Goal: Transaction & Acquisition: Purchase product/service

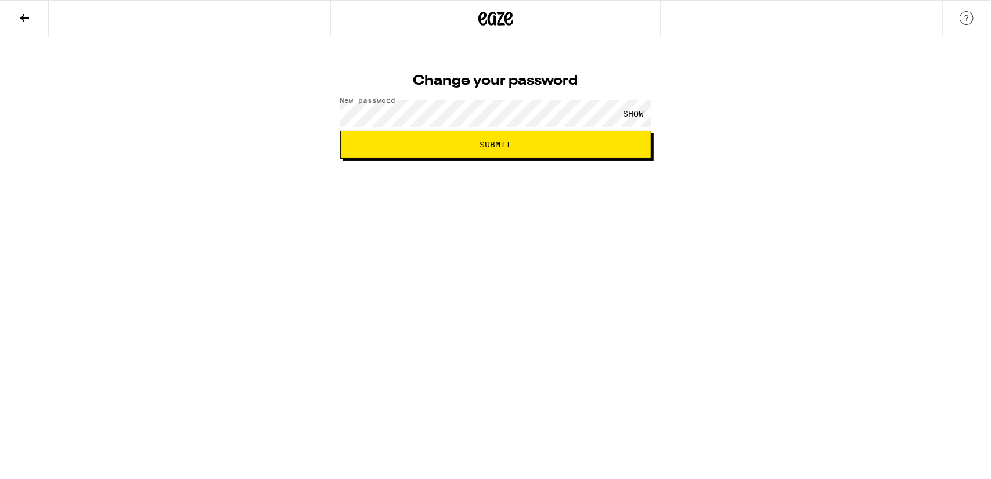
click at [590, 158] on html "Change your password New password SHOW Submit" at bounding box center [495, 79] width 991 height 158
click at [594, 153] on button "Submit" at bounding box center [495, 145] width 311 height 28
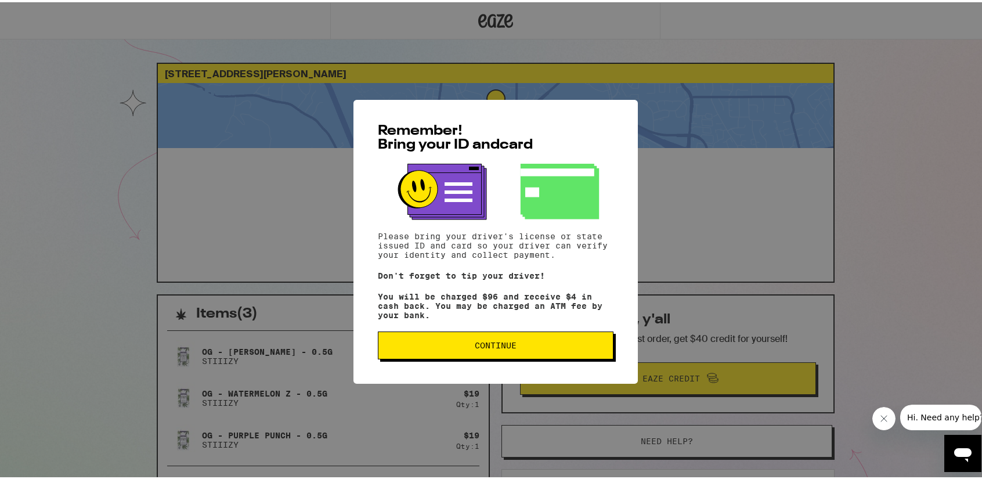
drag, startPoint x: 546, startPoint y: 350, endPoint x: 537, endPoint y: 349, distance: 8.1
click at [544, 347] on span "Continue" at bounding box center [496, 343] width 216 height 8
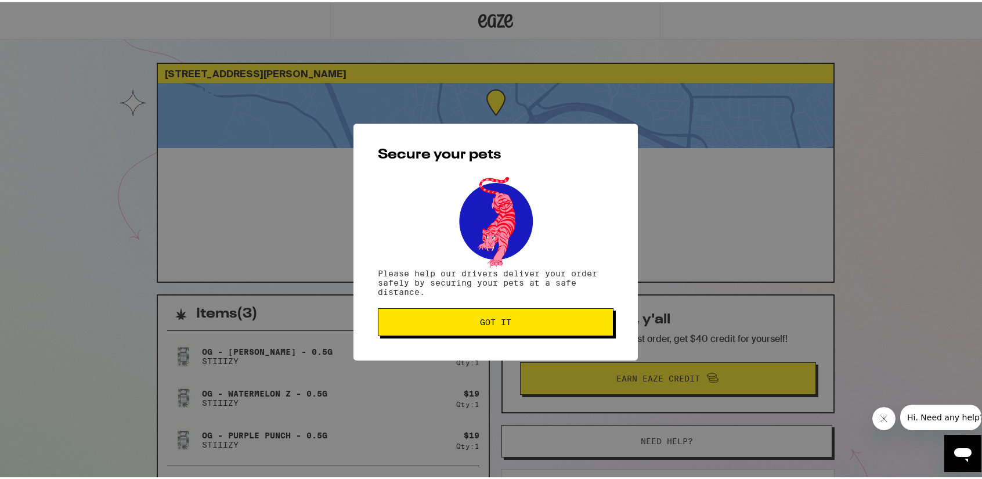
click at [551, 330] on button "Got it" at bounding box center [496, 320] width 236 height 28
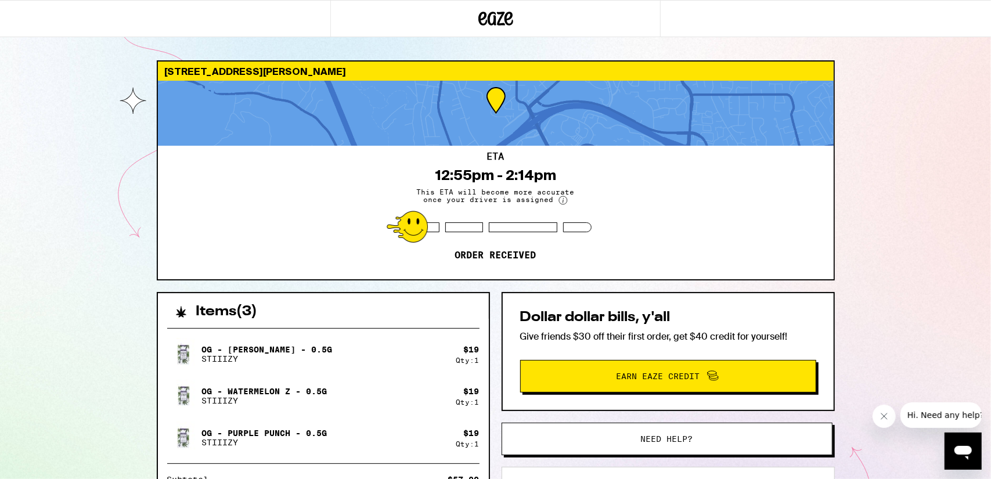
click at [919, 301] on div "3865 Vista Oaks Dr Martinez 94553 ETA 12:55pm - 2:14pm This ETA will become mor…" at bounding box center [495, 341] width 991 height 682
click at [887, 417] on icon "Close message from company" at bounding box center [883, 415] width 9 height 9
click at [28, 347] on div "3865 Vista Oaks Dr Martinez 94553 ETA 12:55pm - 2:14pm This ETA will become mor…" at bounding box center [495, 341] width 991 height 682
click at [954, 311] on div "3865 Vista Oaks Dr Martinez 94553 ETA 12:55pm - 2:14pm This ETA will become mor…" at bounding box center [495, 341] width 991 height 682
click at [648, 439] on span "Need help?" at bounding box center [667, 439] width 52 height 8
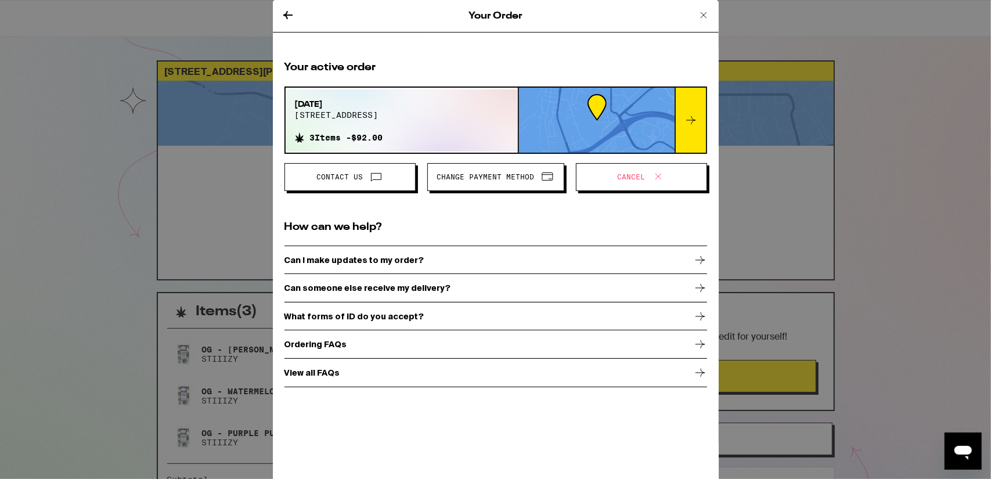
click at [701, 12] on icon at bounding box center [704, 15] width 6 height 6
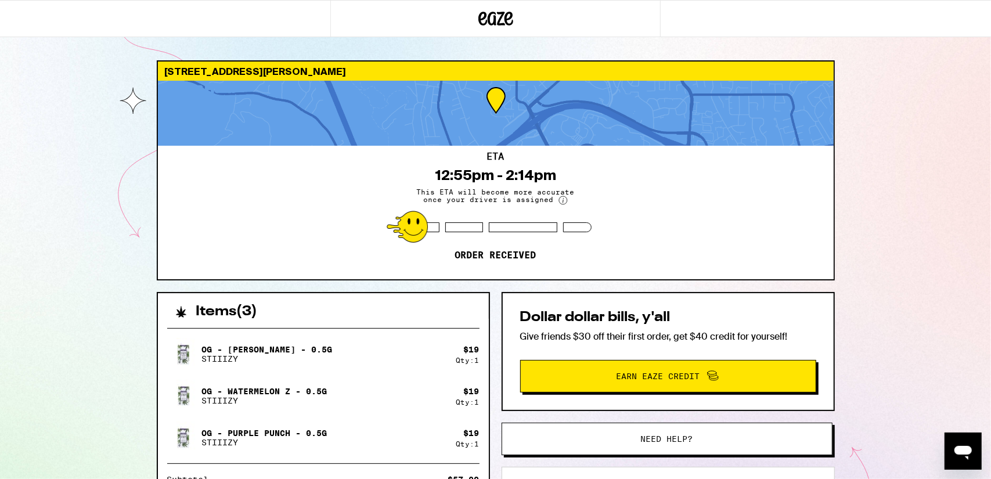
click at [680, 183] on div "ETA 12:55pm - 2:14pm This ETA will become more accurate once your driver is ass…" at bounding box center [496, 212] width 676 height 133
click at [610, 438] on span "Need help?" at bounding box center [667, 439] width 251 height 8
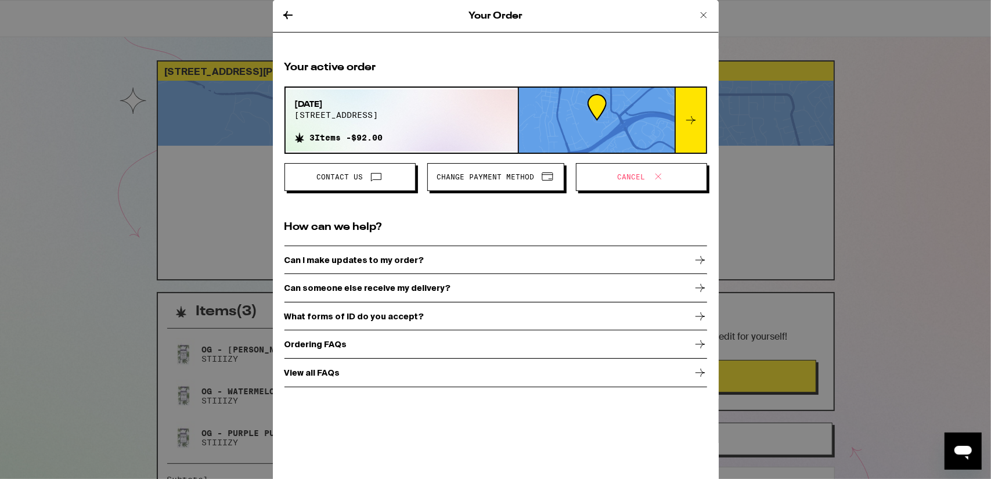
click at [623, 175] on span "Cancel" at bounding box center [632, 177] width 28 height 7
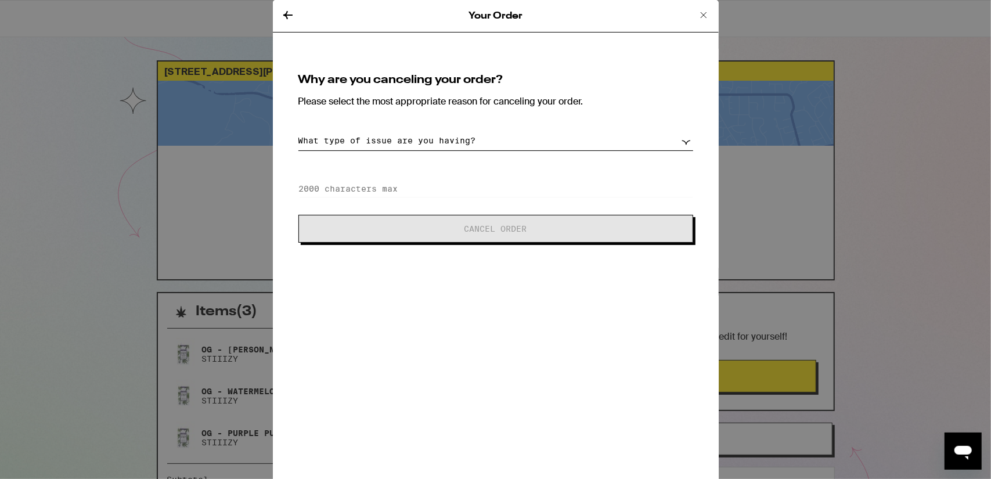
click at [537, 142] on select "What type of issue are you having? Order taking too long Order arriving too soo…" at bounding box center [495, 141] width 395 height 20
select select "long-eta"
click at [298, 131] on select "What type of issue are you having? Order taking too long Order arriving too soo…" at bounding box center [495, 141] width 395 height 20
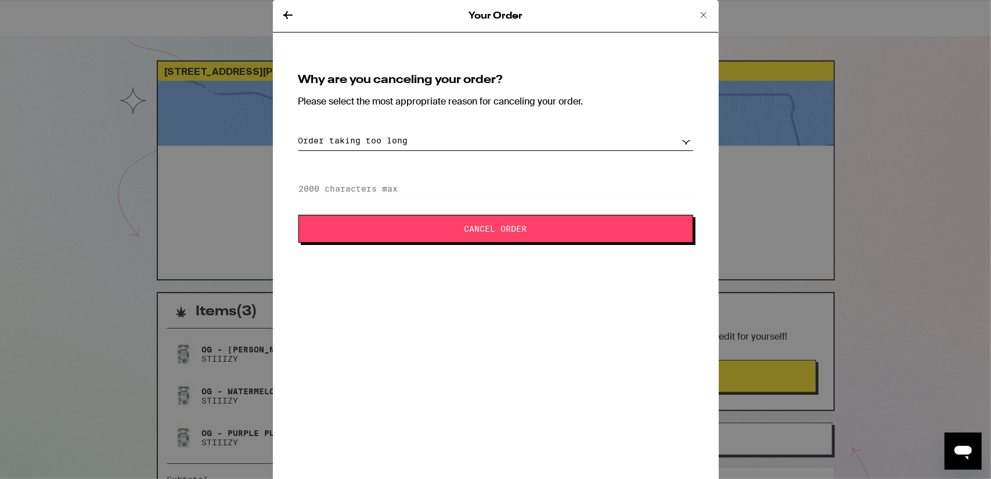
click at [493, 226] on span "Cancel Order" at bounding box center [495, 229] width 63 height 8
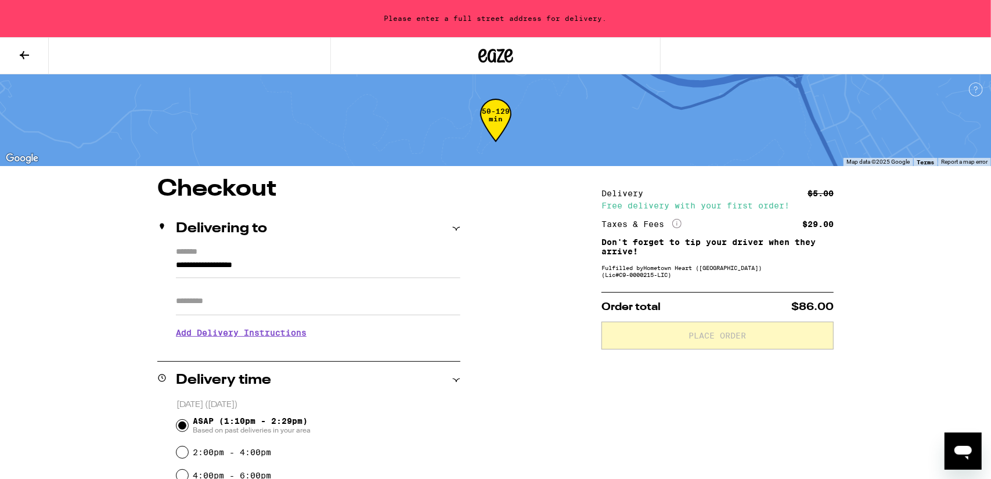
click at [310, 322] on section "Add Delivery Instructions We'll contact you at (209) 487-2081 when we arrive Pl…" at bounding box center [318, 331] width 284 height 33
click at [307, 315] on input "Apt/Suite" at bounding box center [318, 301] width 284 height 28
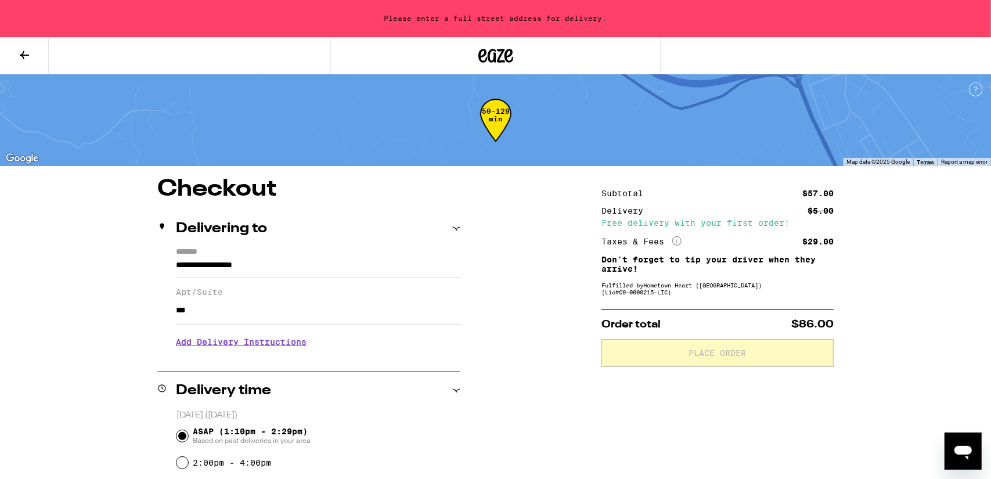
type input "***"
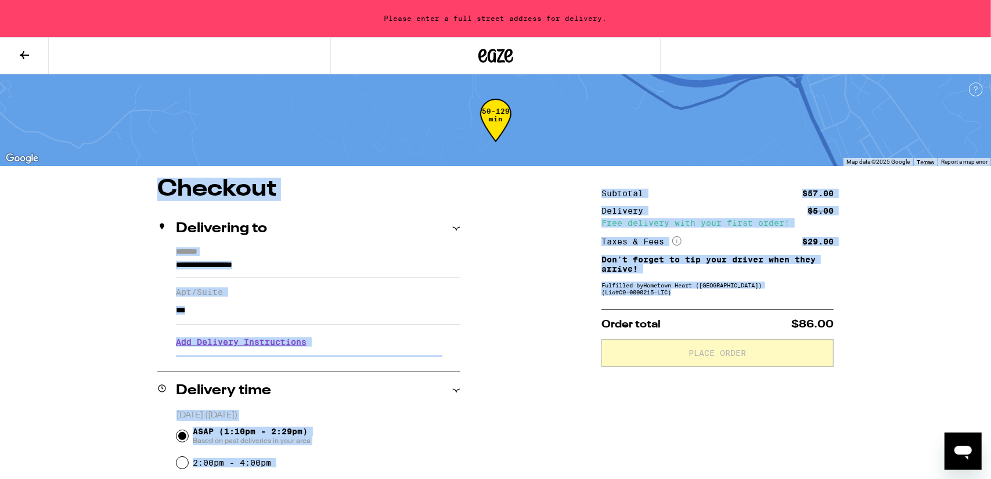
drag, startPoint x: 871, startPoint y: 302, endPoint x: 979, endPoint y: 85, distance: 242.4
click at [983, 83] on div "**********" at bounding box center [495, 434] width 991 height 869
click at [0, 307] on div "**********" at bounding box center [495, 434] width 991 height 869
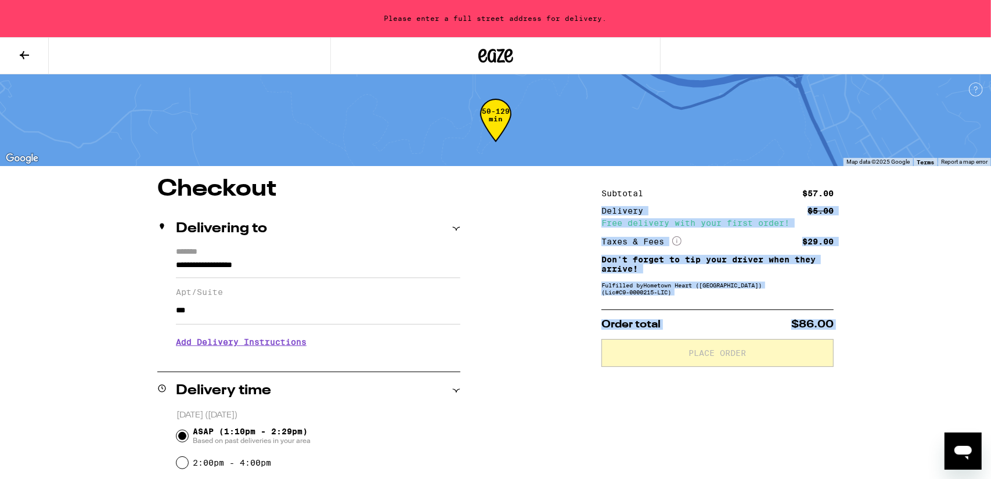
drag, startPoint x: 555, startPoint y: 355, endPoint x: 603, endPoint y: 214, distance: 148.5
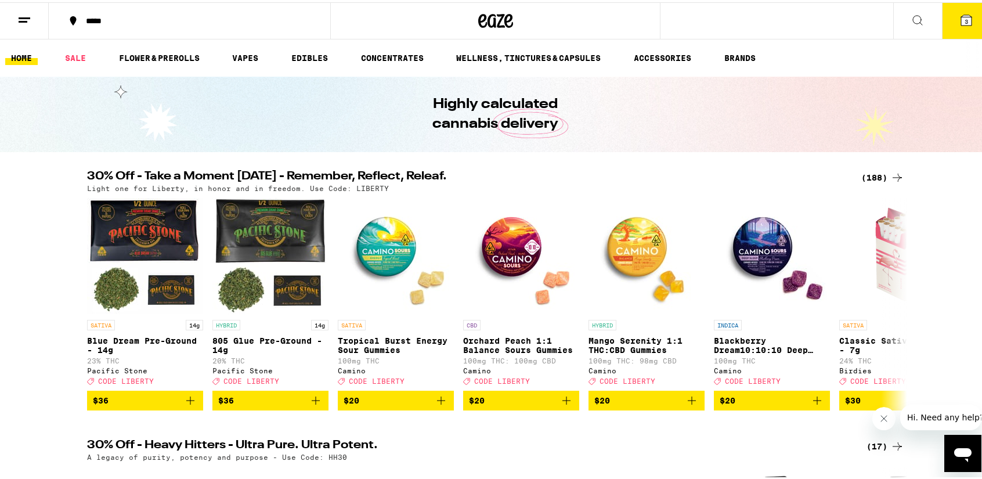
click at [41, 13] on button at bounding box center [24, 19] width 49 height 37
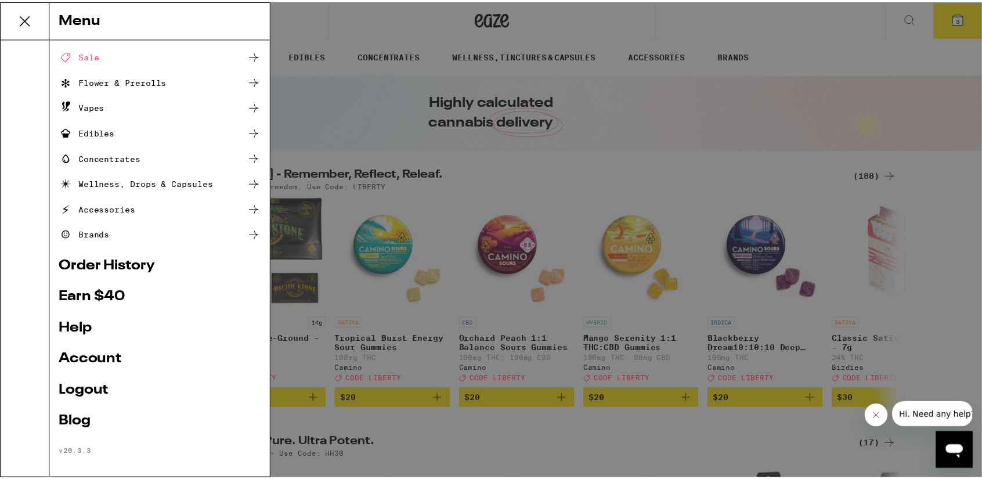
scroll to position [54, 0]
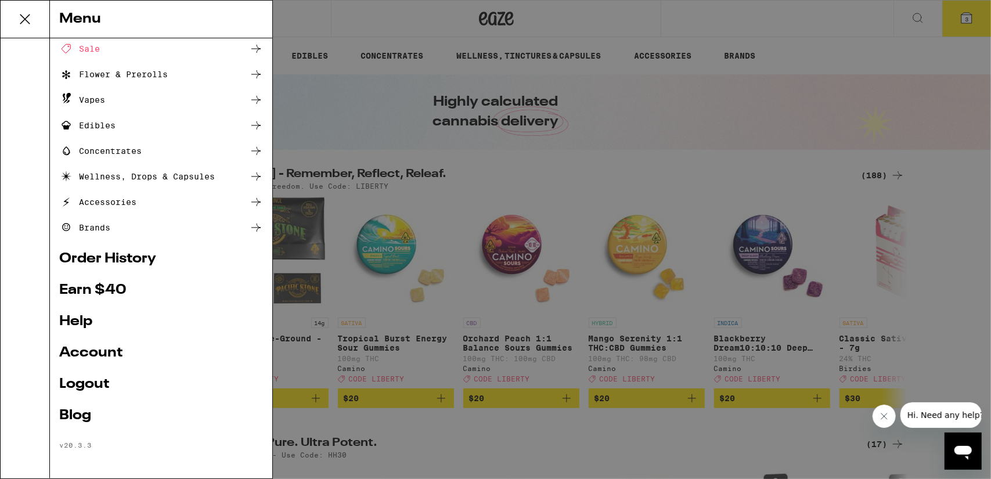
click at [103, 364] on ul "Shop Buy It Again Sale Flower & Prerolls Vapes Edibles Concentrates Wellness, D…" at bounding box center [161, 223] width 204 height 453
click at [107, 346] on link "Account" at bounding box center [161, 353] width 204 height 14
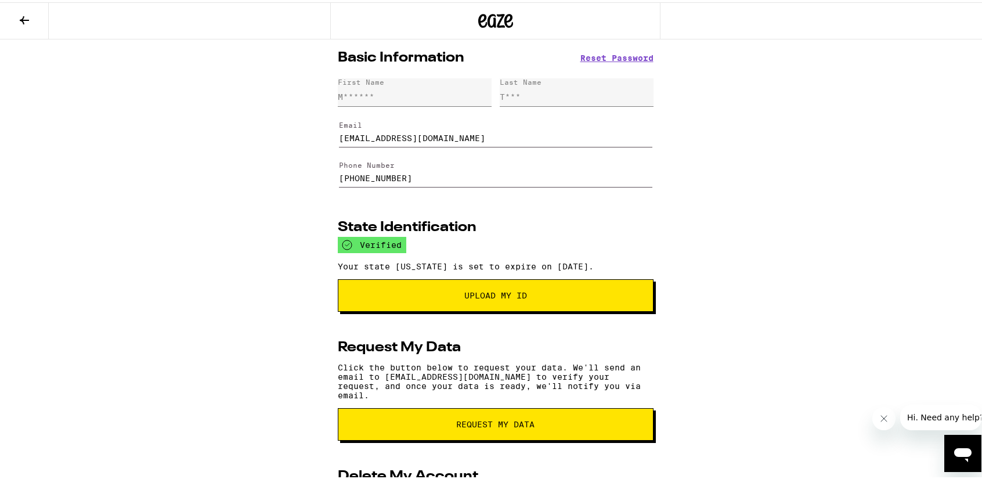
click at [15, 24] on button at bounding box center [24, 19] width 49 height 37
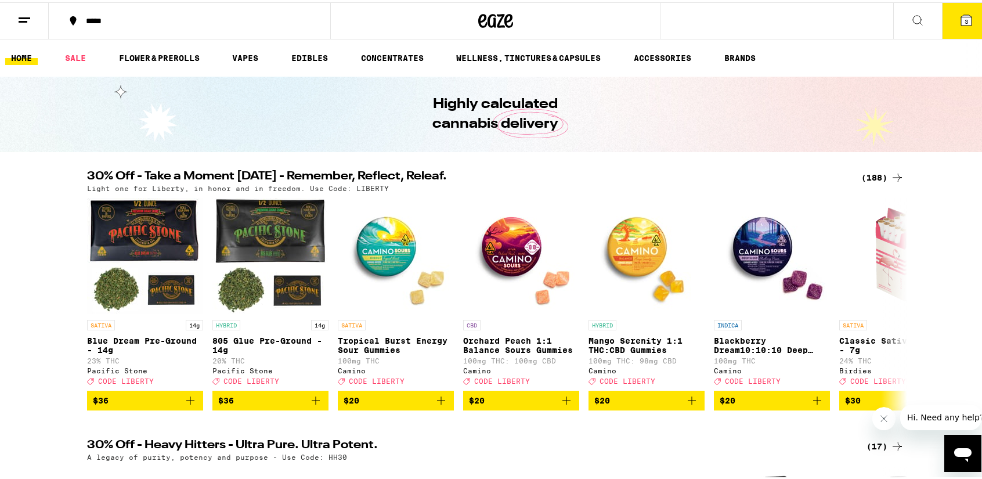
click at [42, 23] on button at bounding box center [24, 19] width 49 height 37
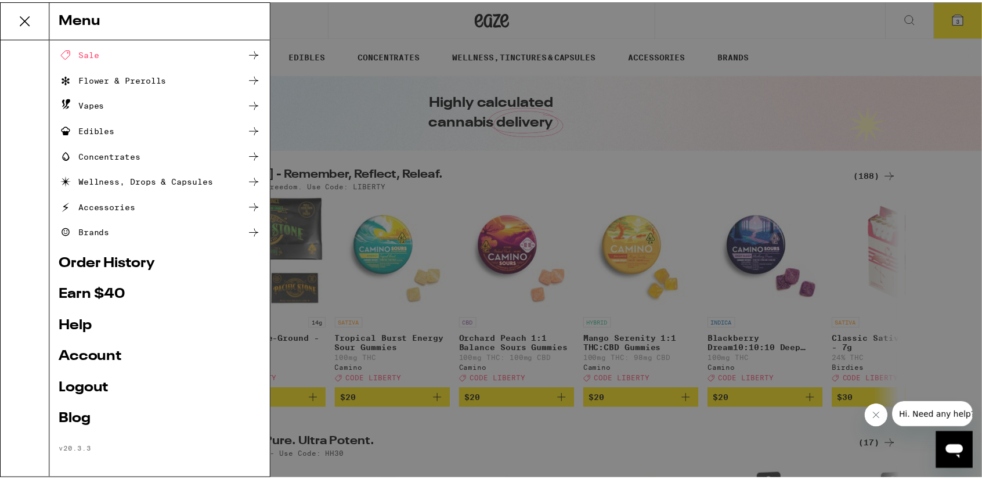
scroll to position [54, 0]
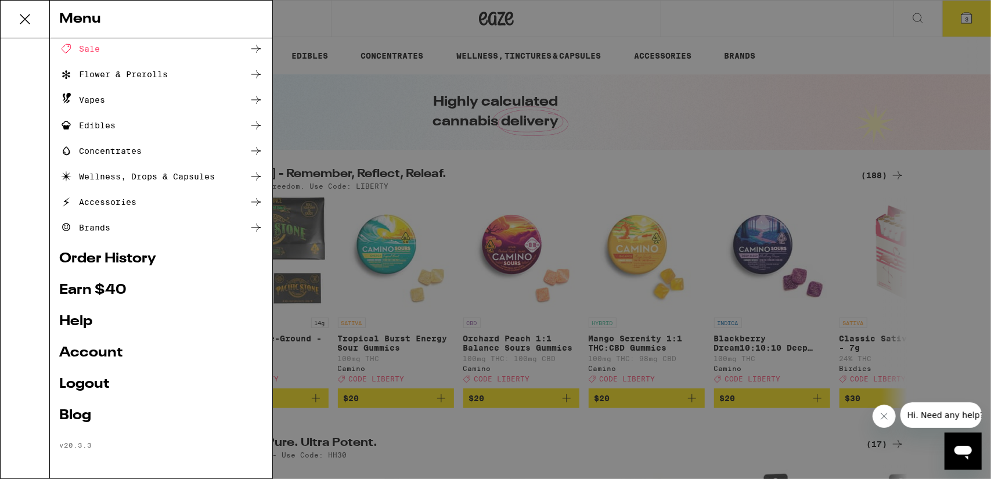
click at [118, 256] on link "Order History" at bounding box center [161, 259] width 204 height 14
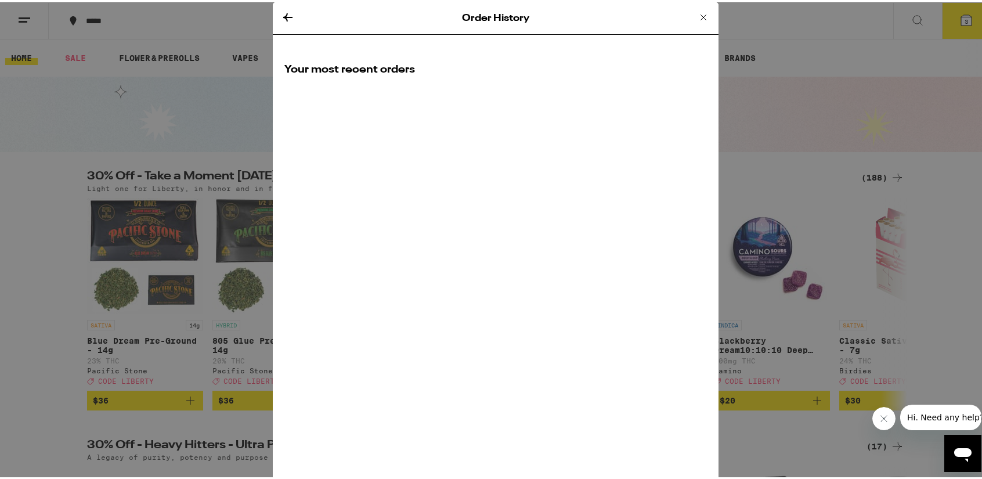
click at [696, 17] on icon at bounding box center [703, 15] width 14 height 14
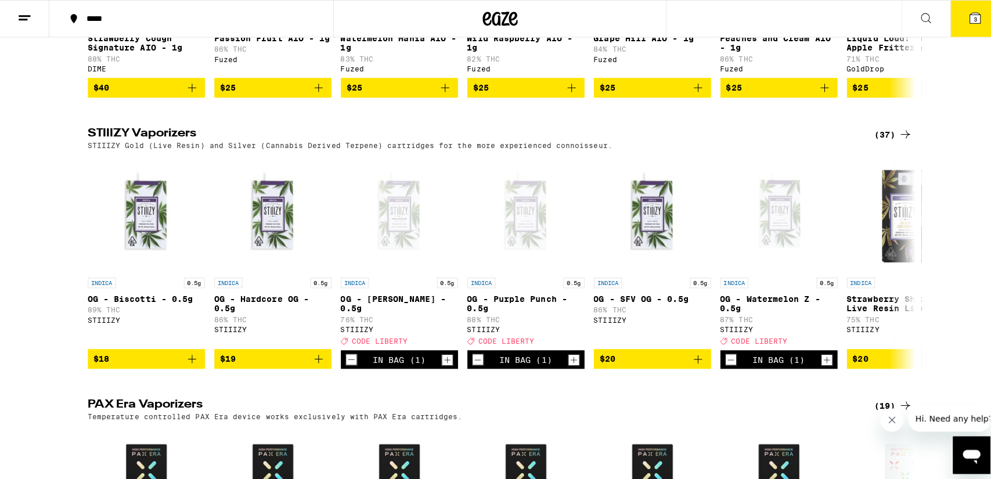
scroll to position [2264, 0]
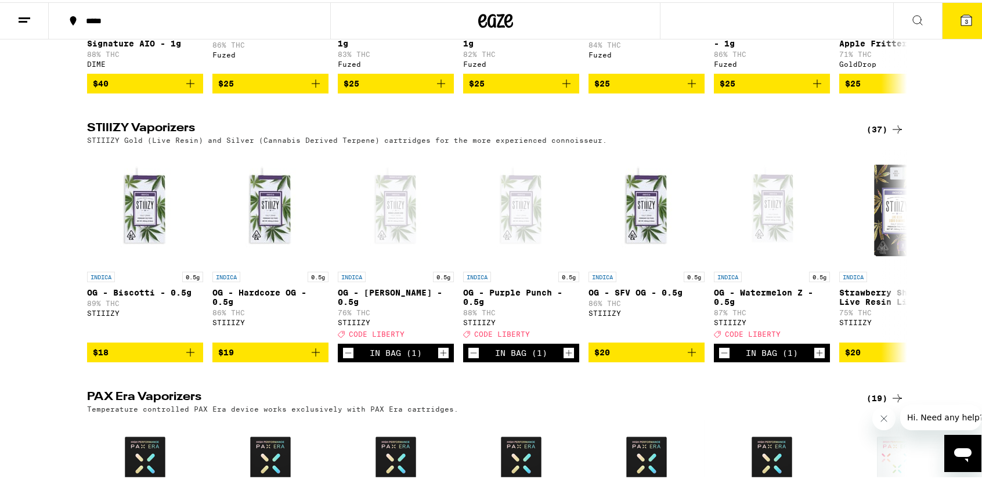
click at [967, 31] on button "3" at bounding box center [966, 19] width 49 height 36
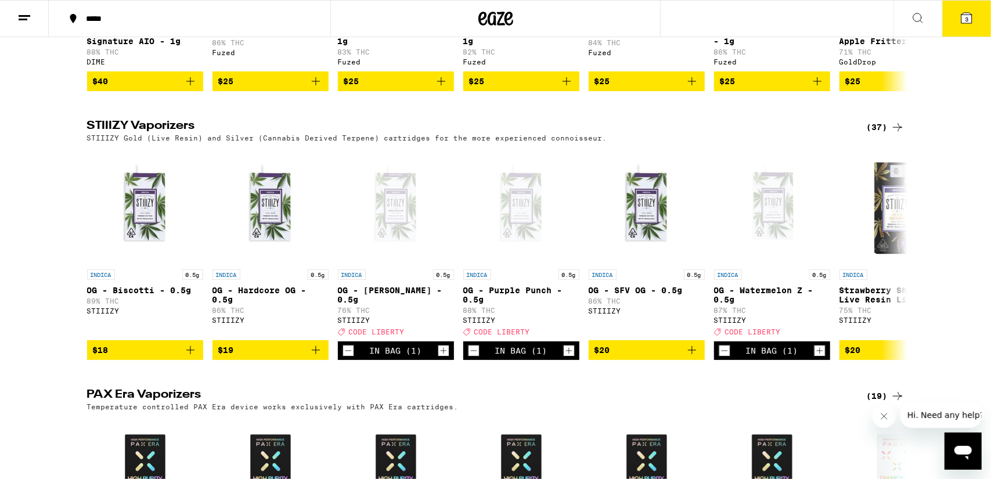
scroll to position [2144, 0]
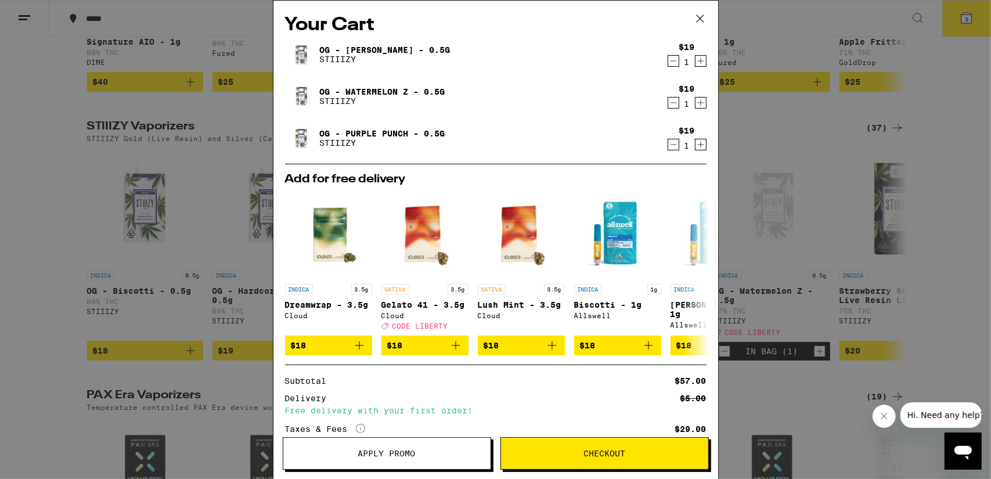
click at [577, 467] on button "Checkout" at bounding box center [604, 453] width 208 height 33
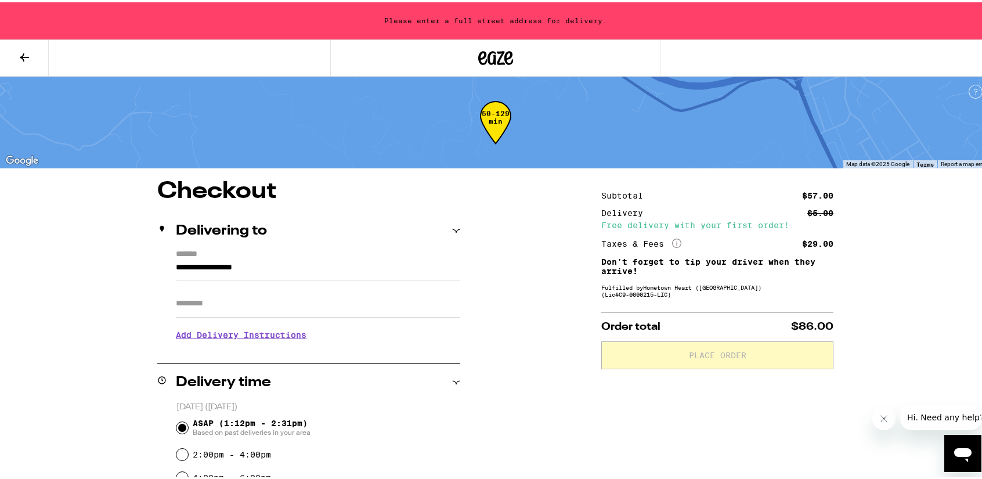
click at [334, 310] on input "Apt/Suite" at bounding box center [318, 301] width 284 height 28
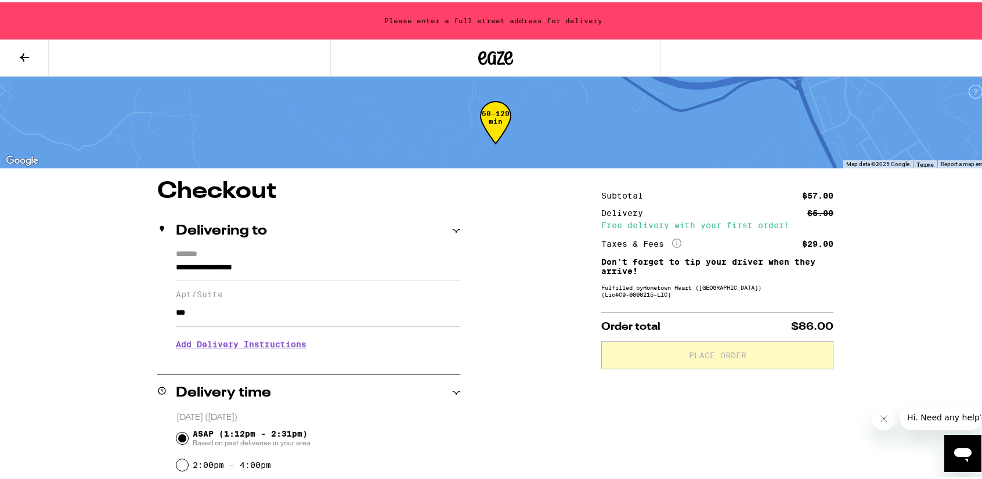
type input "***"
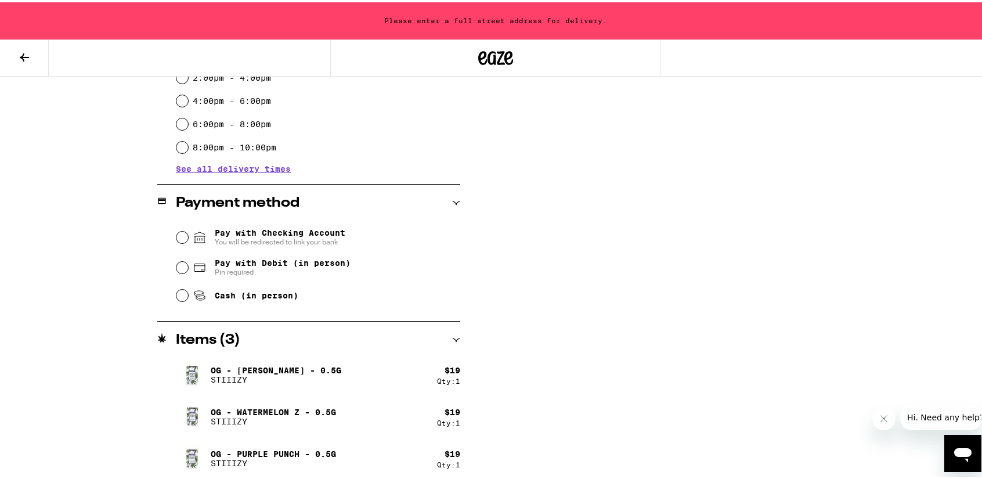
scroll to position [389, 0]
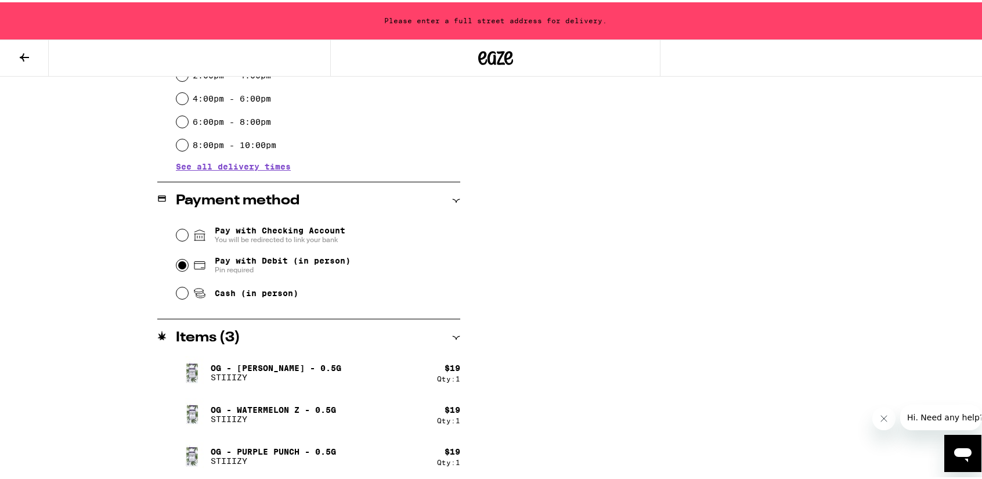
click at [176, 262] on input "Pay with Debit (in person) Pin required" at bounding box center [182, 263] width 12 height 12
radio input "true"
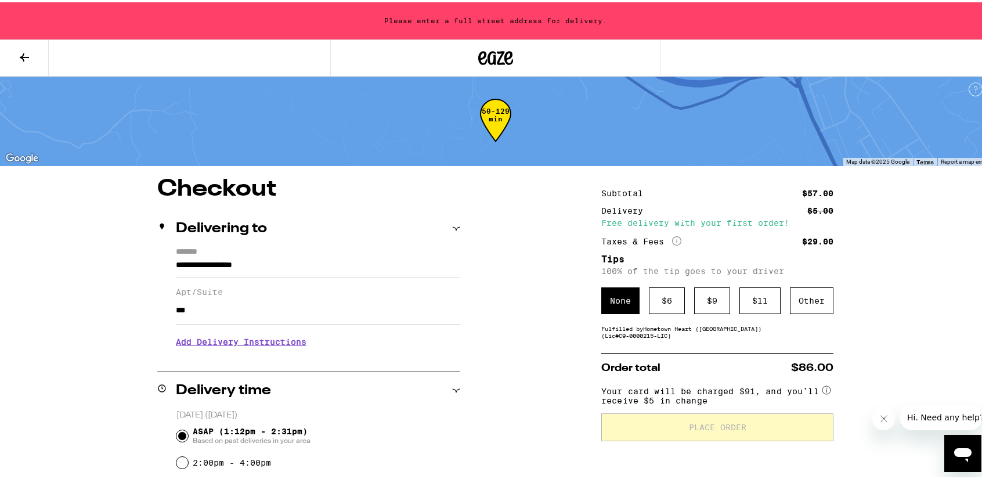
scroll to position [0, 0]
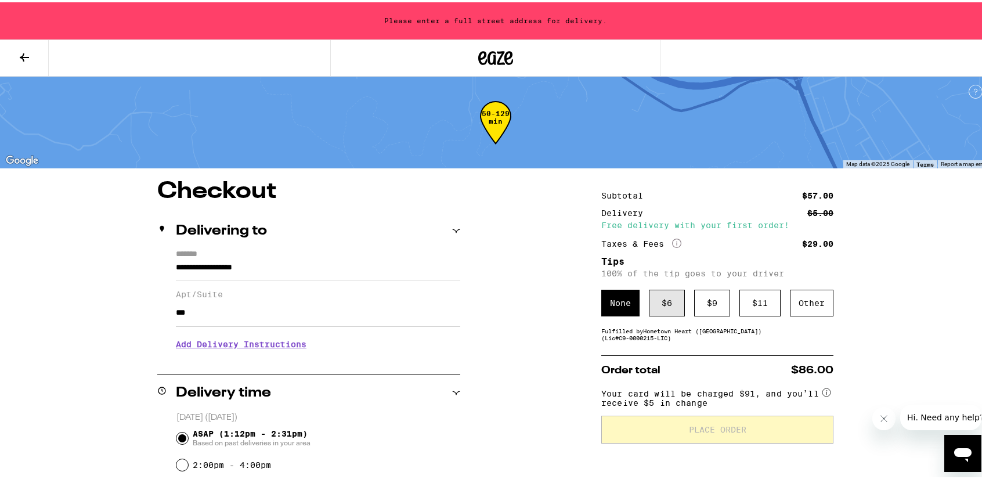
click at [676, 293] on div "$ 6" at bounding box center [667, 300] width 36 height 27
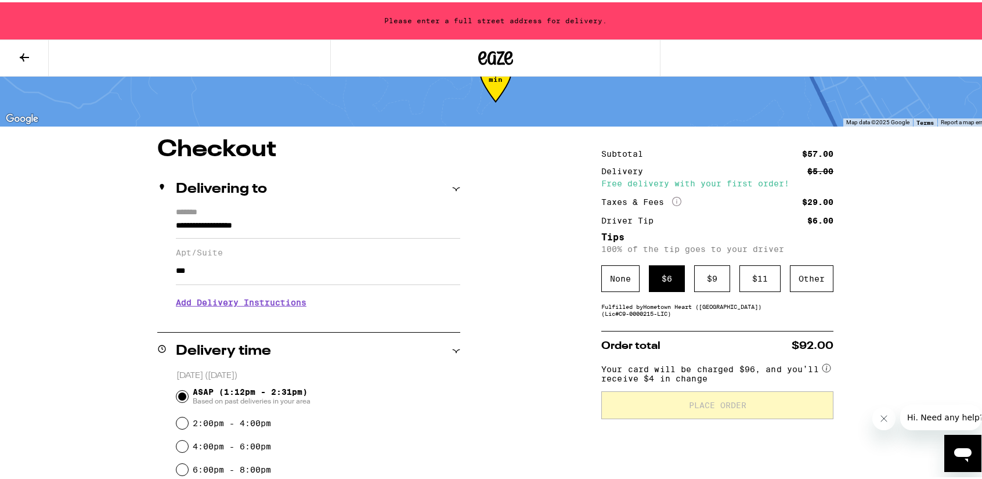
scroll to position [41, 0]
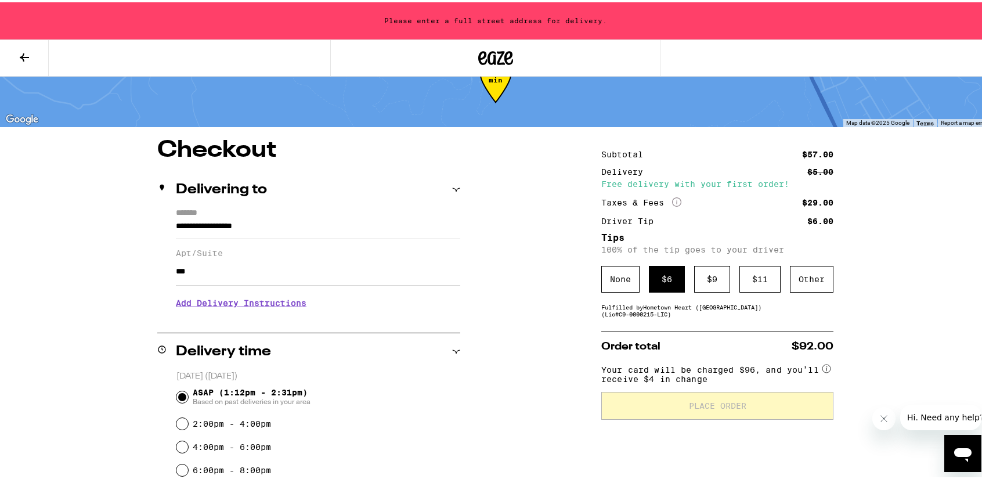
click at [214, 218] on input "**********" at bounding box center [318, 227] width 284 height 20
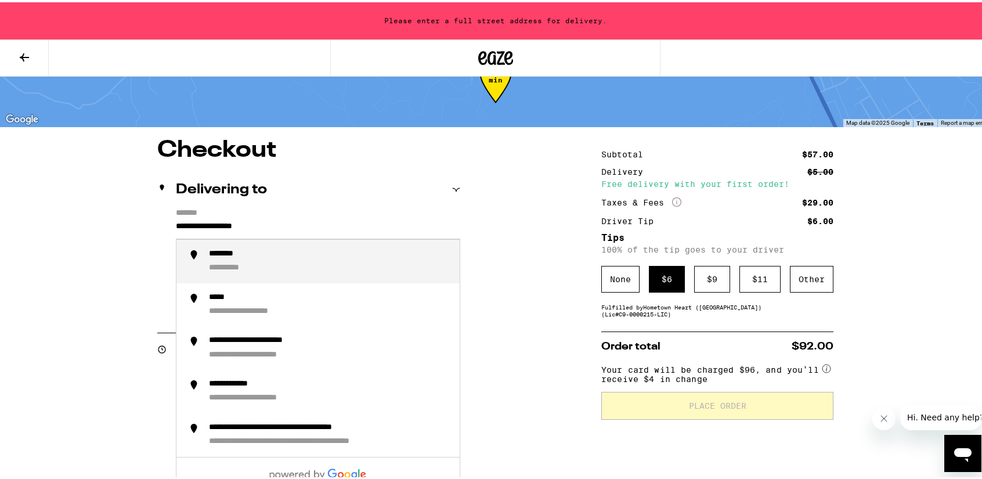
click at [257, 226] on input "**********" at bounding box center [318, 227] width 284 height 20
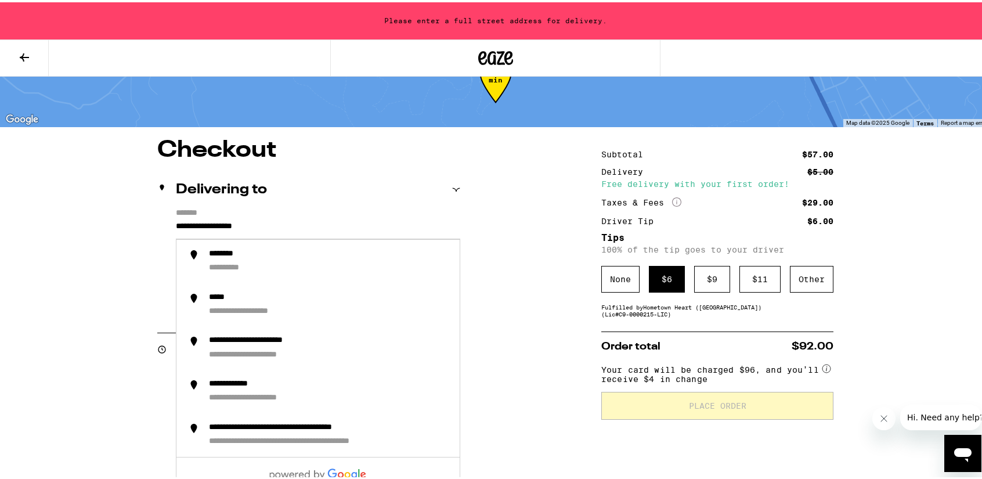
drag, startPoint x: 298, startPoint y: 229, endPoint x: 0, endPoint y: 228, distance: 297.8
click at [0, 235] on div "**********" at bounding box center [495, 393] width 991 height 869
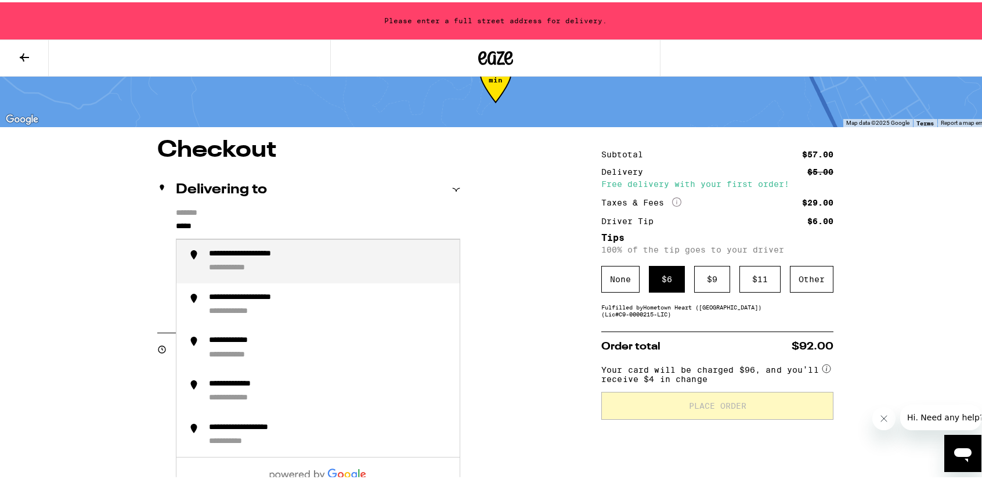
click at [264, 258] on div "**********" at bounding box center [264, 252] width 110 height 11
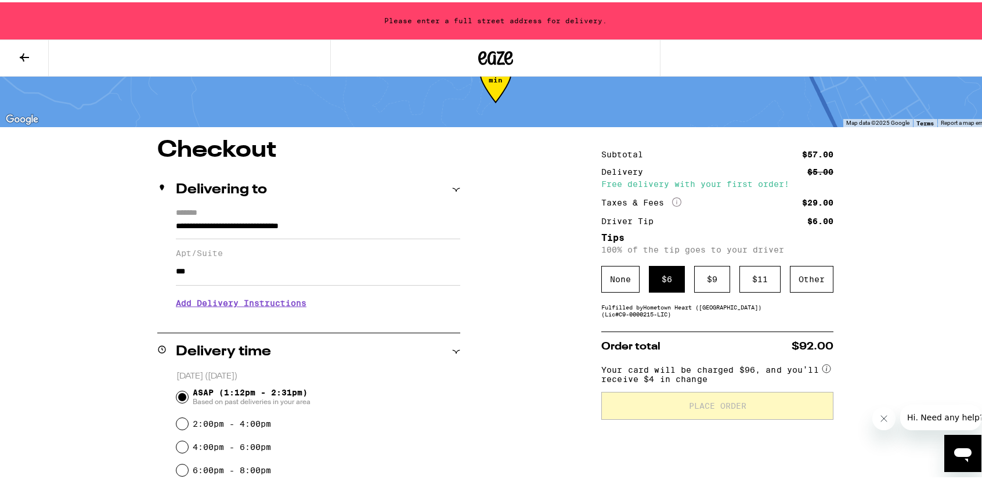
type input "**********"
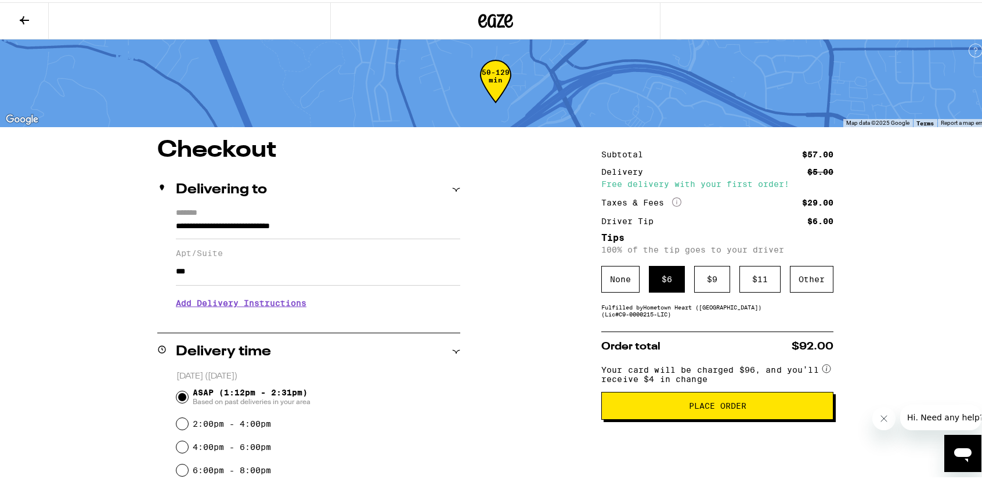
click at [694, 405] on span "Place Order" at bounding box center [717, 403] width 57 height 8
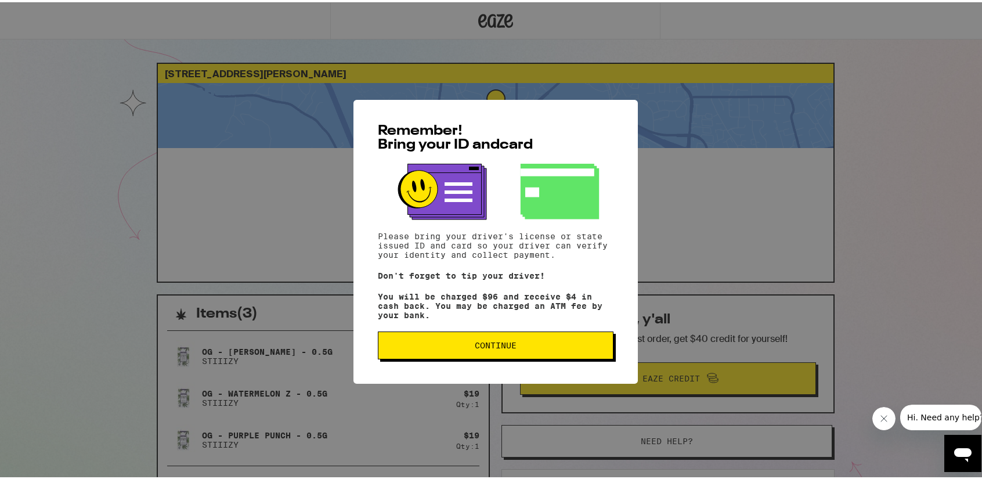
click at [421, 353] on button "Continue" at bounding box center [496, 343] width 236 height 28
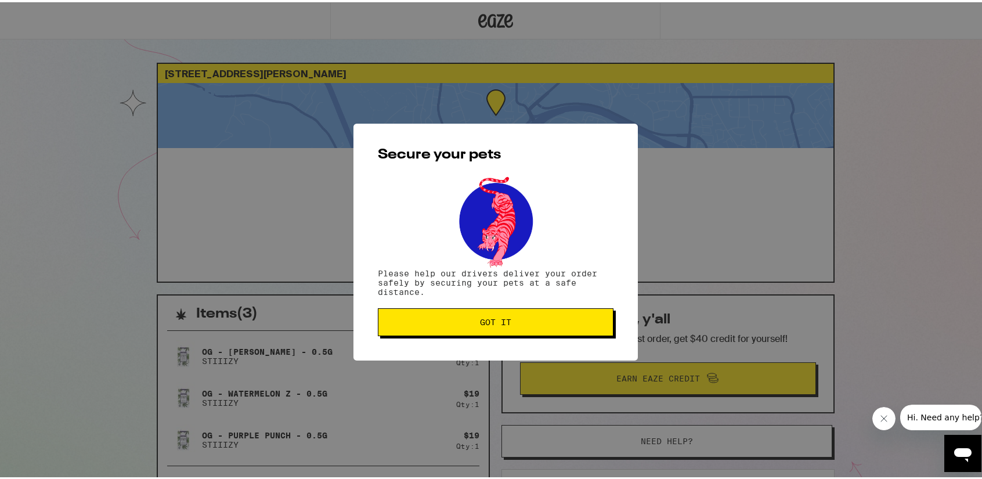
click at [437, 335] on div "Secure your pets Please help our drivers deliver your order safely by securing …" at bounding box center [495, 239] width 284 height 237
click at [474, 324] on span "Got it" at bounding box center [496, 320] width 216 height 8
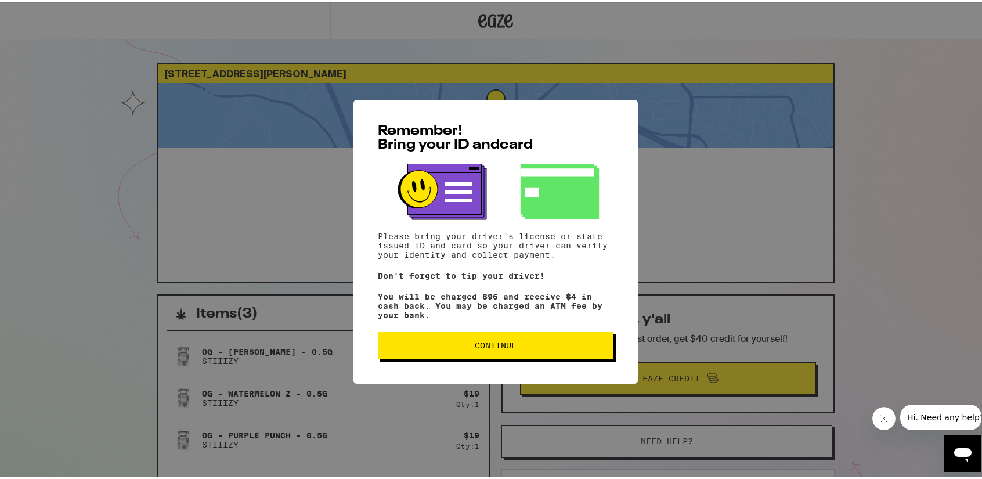
click at [490, 370] on div "Remember! Bring your ID and card Please bring your driver's license or state is…" at bounding box center [495, 240] width 284 height 284
click at [475, 347] on span "Continue" at bounding box center [496, 343] width 42 height 8
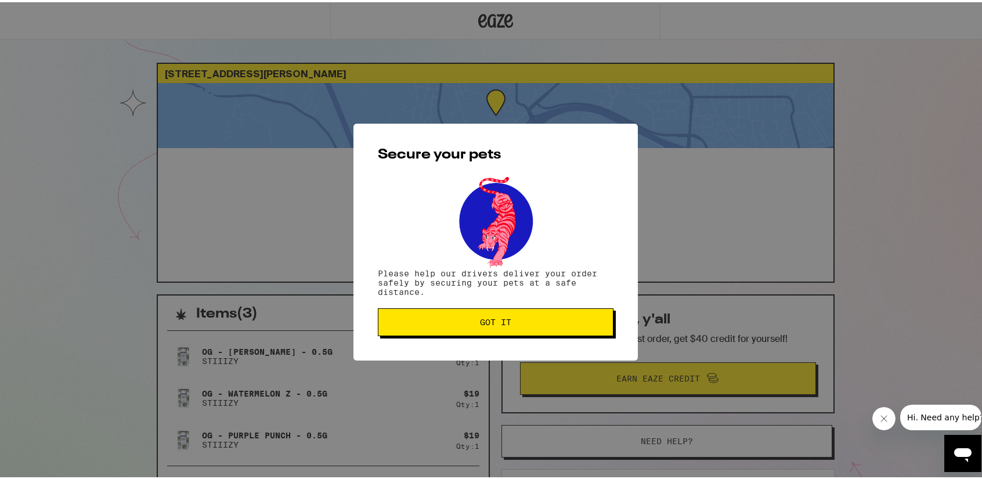
click at [463, 304] on div "Secure your pets Please help our drivers deliver your order safely by securing …" at bounding box center [495, 239] width 284 height 237
click at [451, 323] on span "Got it" at bounding box center [496, 320] width 216 height 8
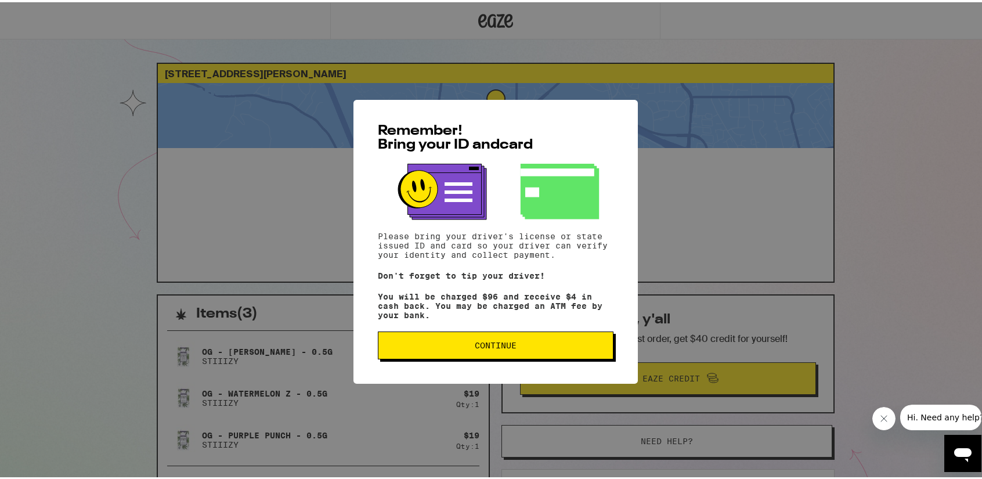
click at [495, 347] on span "Continue" at bounding box center [496, 343] width 42 height 8
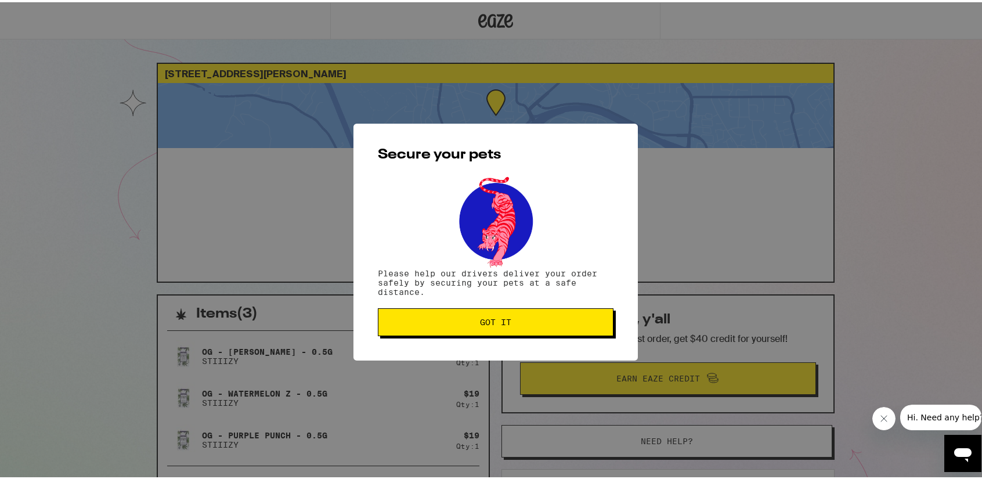
drag, startPoint x: 477, startPoint y: 313, endPoint x: 486, endPoint y: 306, distance: 11.5
click at [477, 313] on button "Got it" at bounding box center [496, 320] width 236 height 28
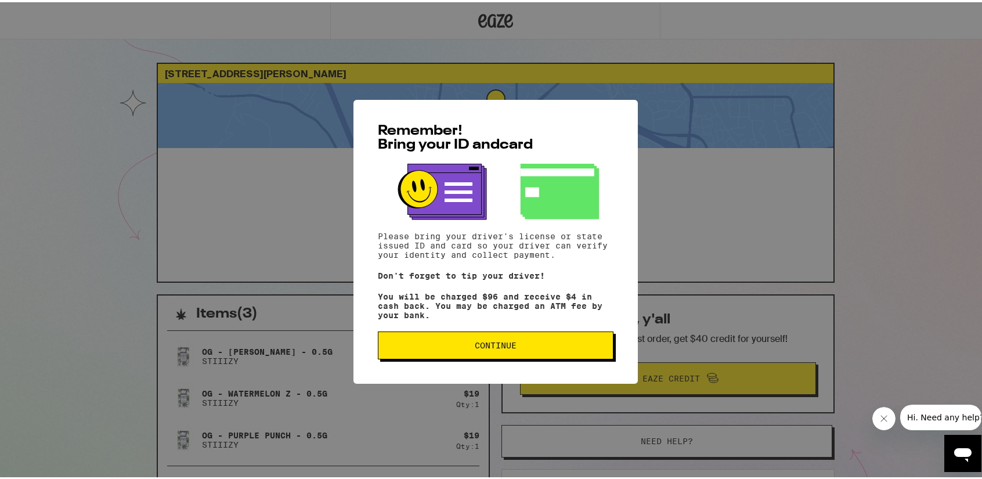
click at [501, 347] on span "Continue" at bounding box center [496, 343] width 42 height 8
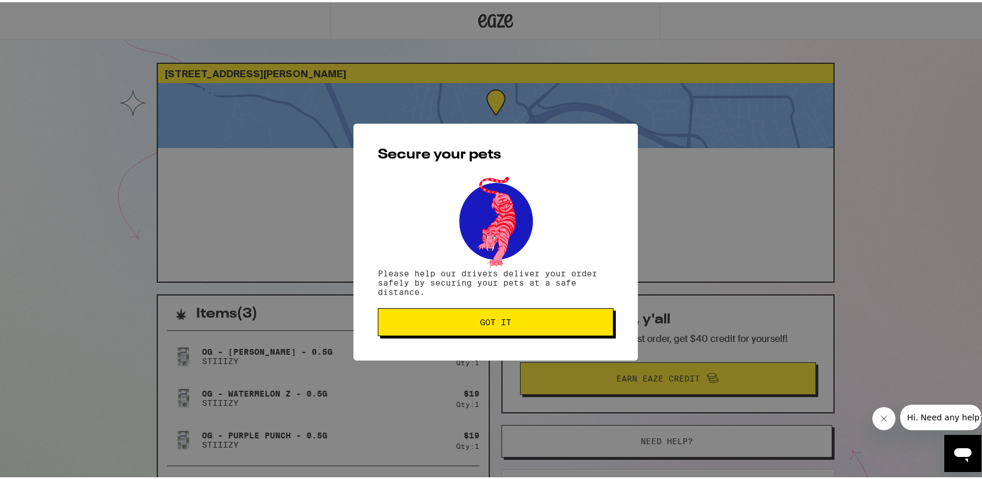
click at [507, 324] on span "Got it" at bounding box center [496, 320] width 216 height 8
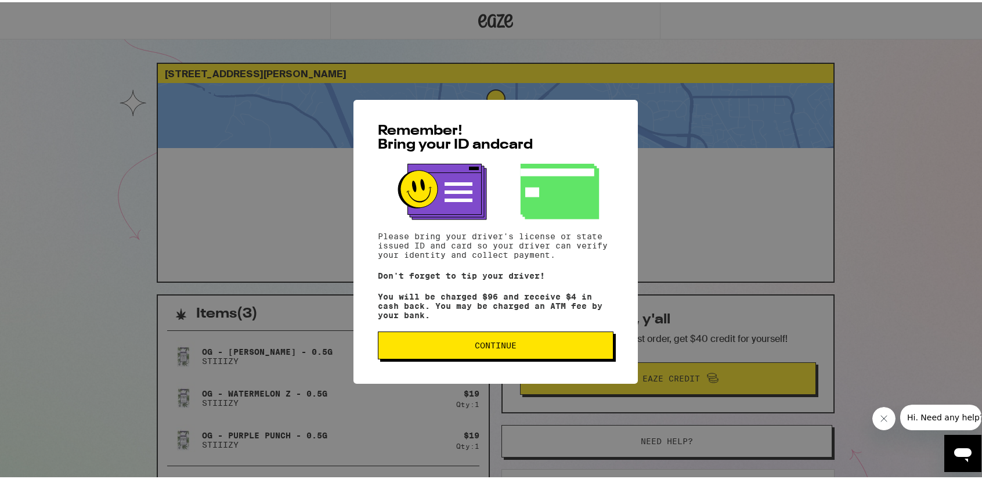
click at [544, 338] on button "Continue" at bounding box center [496, 343] width 236 height 28
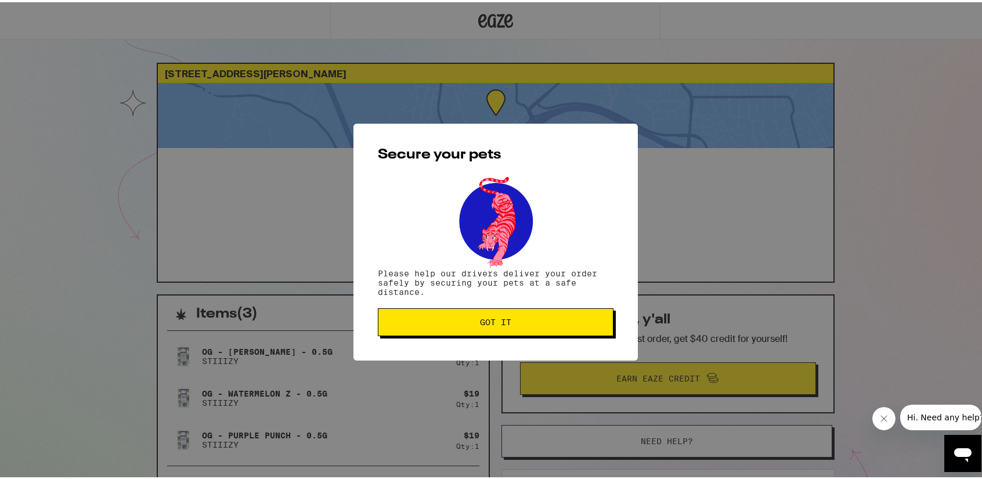
click at [539, 312] on button "Got it" at bounding box center [496, 320] width 236 height 28
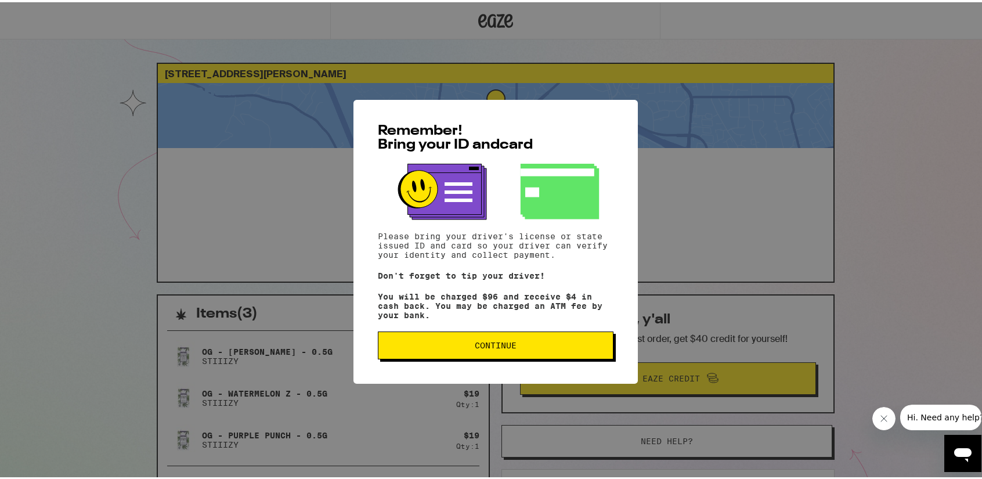
click at [460, 336] on button "Continue" at bounding box center [496, 343] width 236 height 28
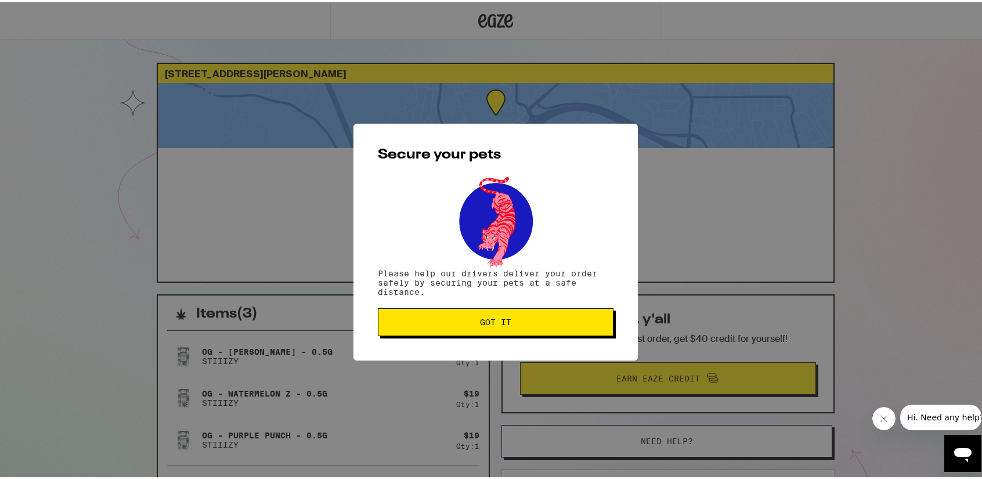
click at [447, 334] on button "Got it" at bounding box center [496, 320] width 236 height 28
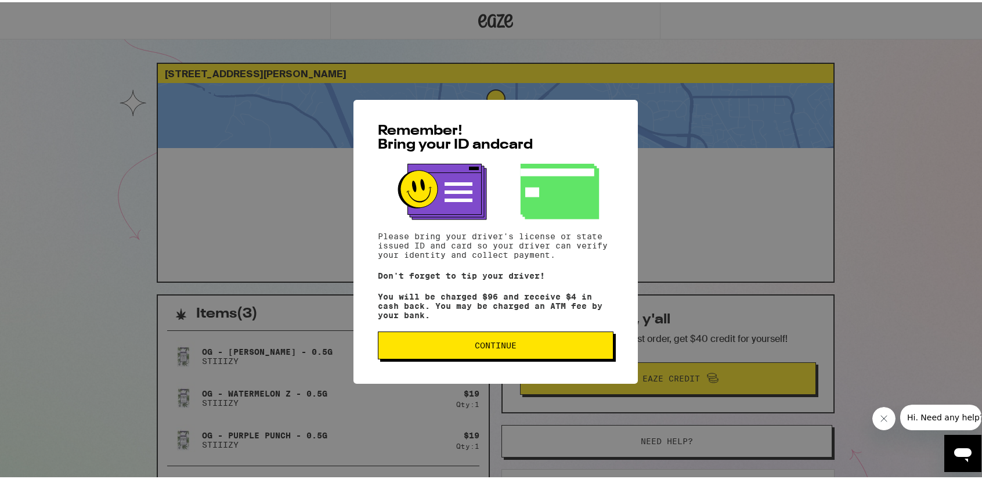
click at [439, 343] on button "Continue" at bounding box center [496, 343] width 236 height 28
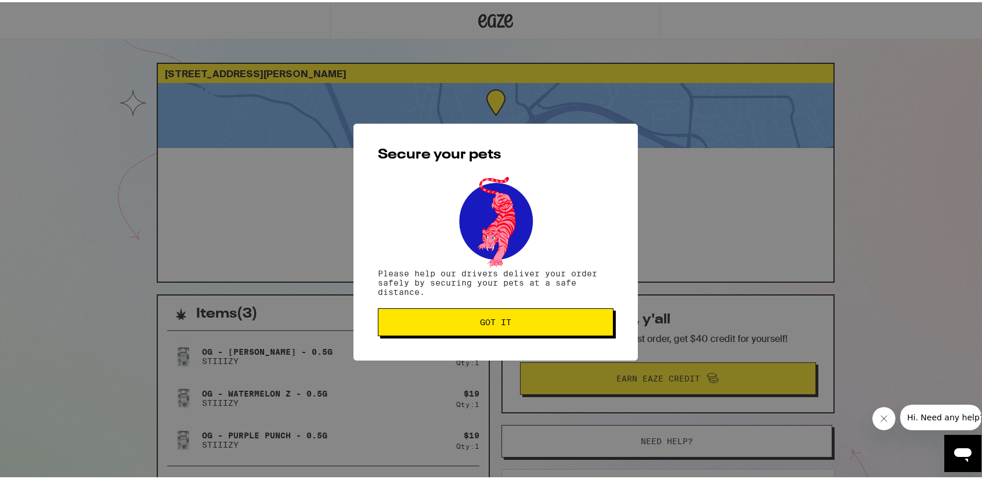
click at [439, 315] on button "Got it" at bounding box center [496, 320] width 236 height 28
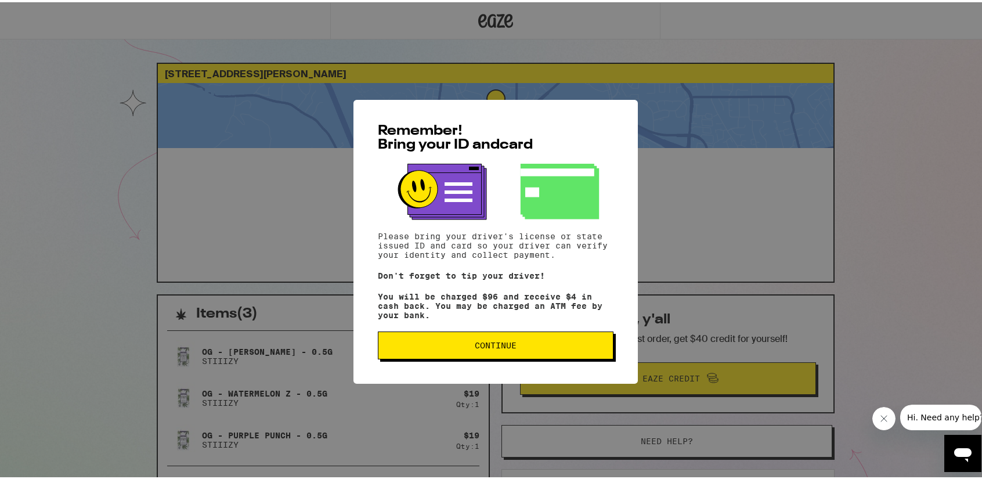
click at [490, 357] on button "Continue" at bounding box center [496, 343] width 236 height 28
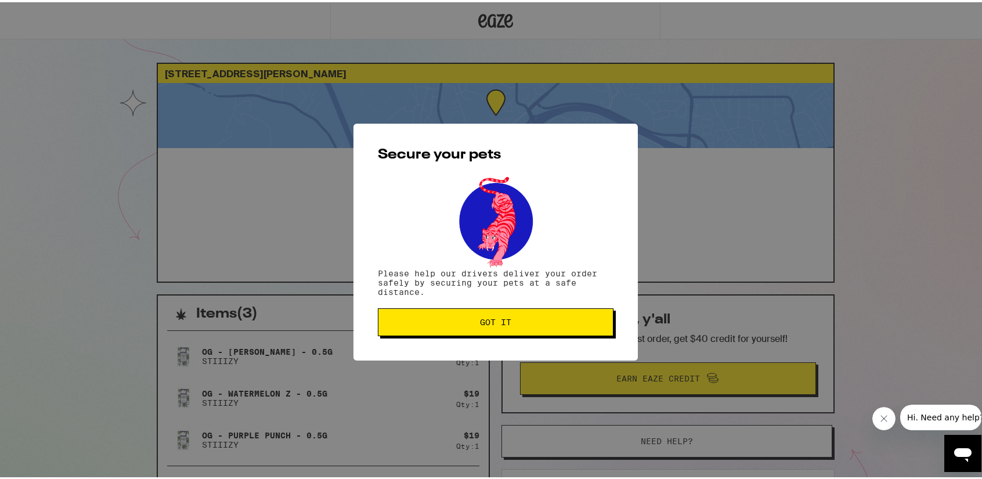
click at [497, 331] on button "Got it" at bounding box center [496, 320] width 236 height 28
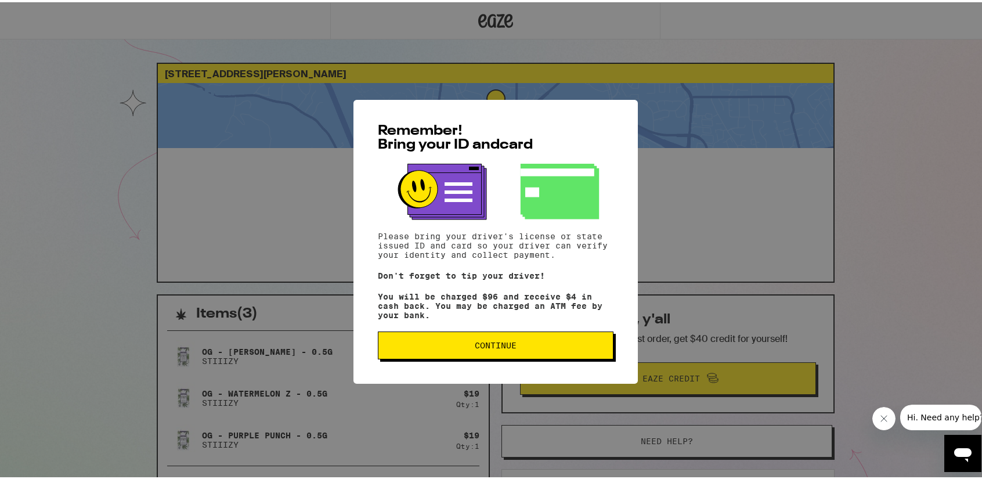
click at [428, 347] on span "Continue" at bounding box center [496, 343] width 216 height 8
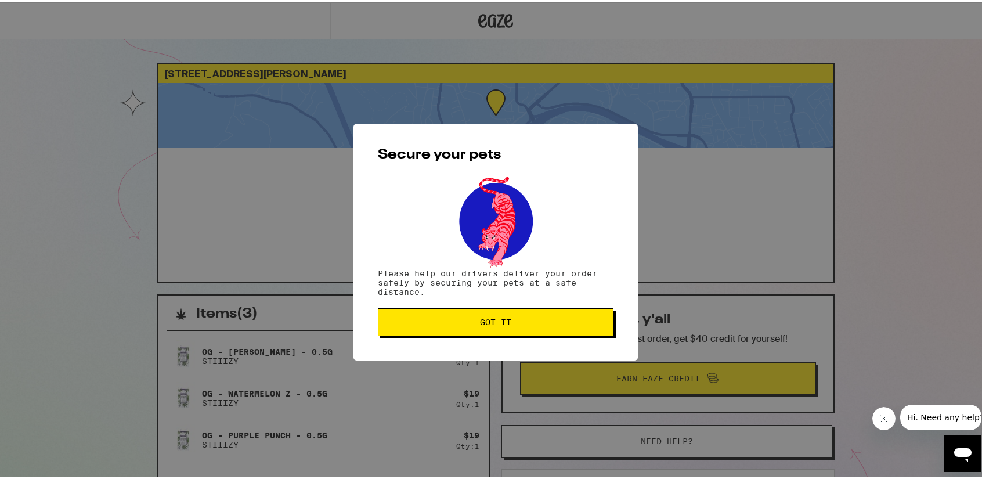
click at [435, 333] on button "Got it" at bounding box center [496, 320] width 236 height 28
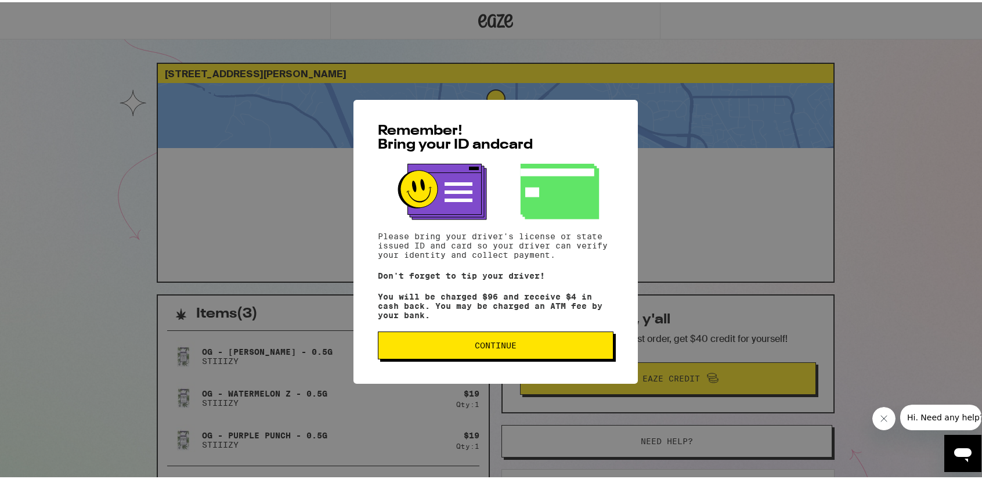
click at [462, 352] on button "Continue" at bounding box center [496, 343] width 236 height 28
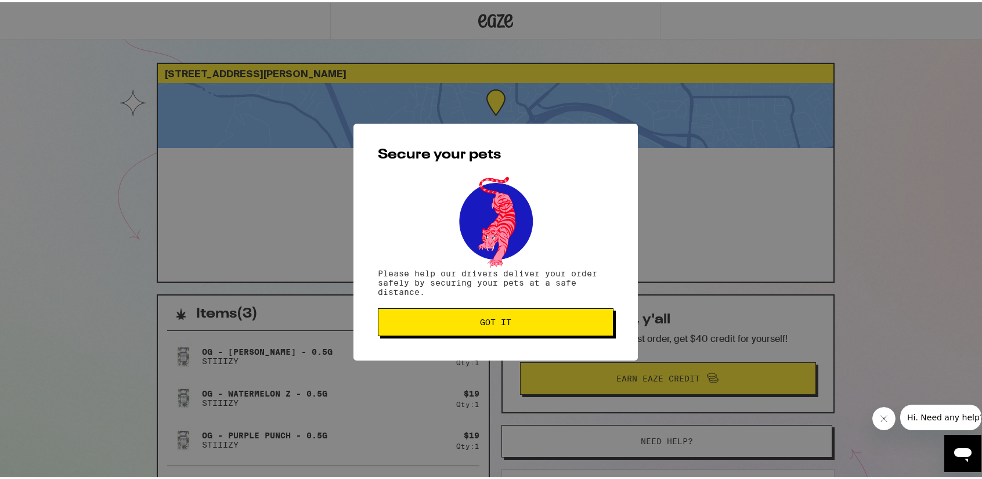
click at [462, 352] on div "Secure your pets Please help our drivers deliver your order safely by securing …" at bounding box center [495, 239] width 284 height 237
click at [425, 284] on p "Please help our drivers deliver your order safely by securing your pets at a sa…" at bounding box center [496, 280] width 236 height 28
click at [416, 307] on div "Secure your pets Please help our drivers deliver your order safely by securing …" at bounding box center [495, 239] width 284 height 237
click at [414, 323] on span "Got it" at bounding box center [496, 320] width 216 height 8
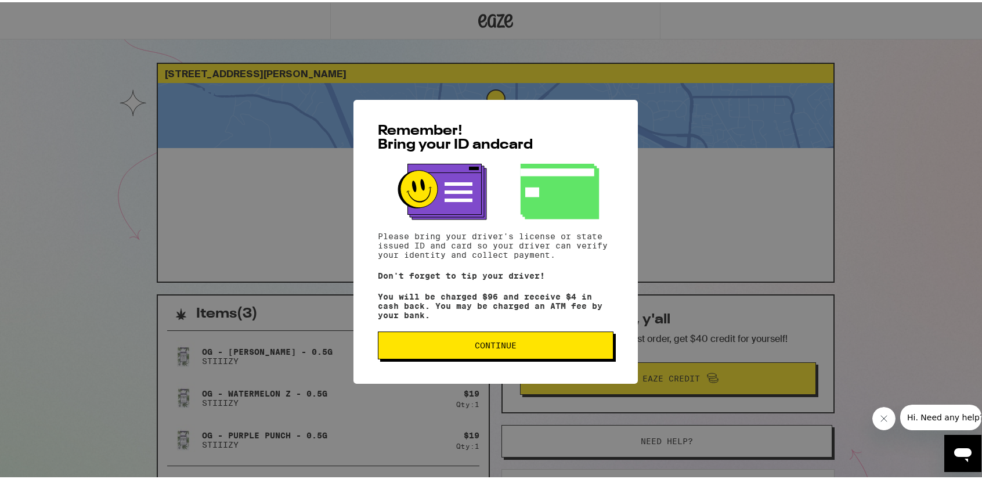
click at [448, 347] on span "Continue" at bounding box center [496, 343] width 216 height 8
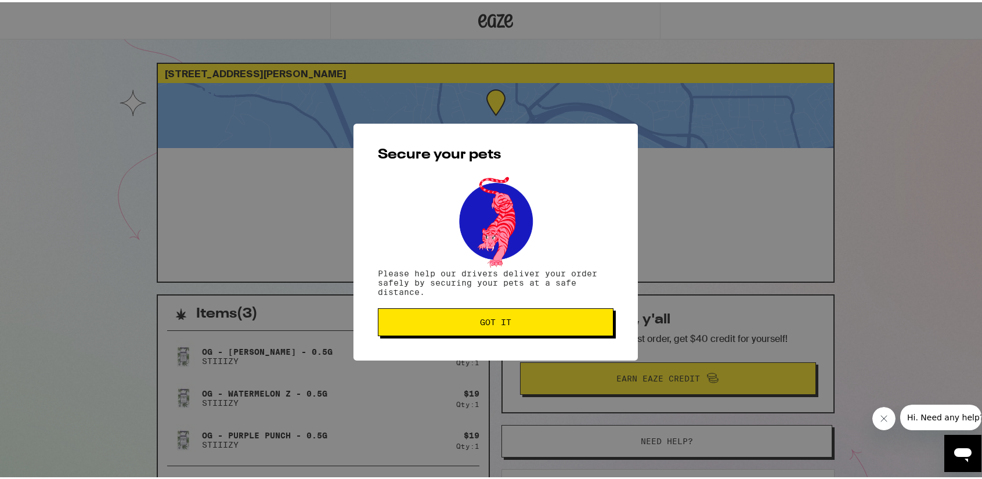
click at [471, 328] on button "Got it" at bounding box center [496, 320] width 236 height 28
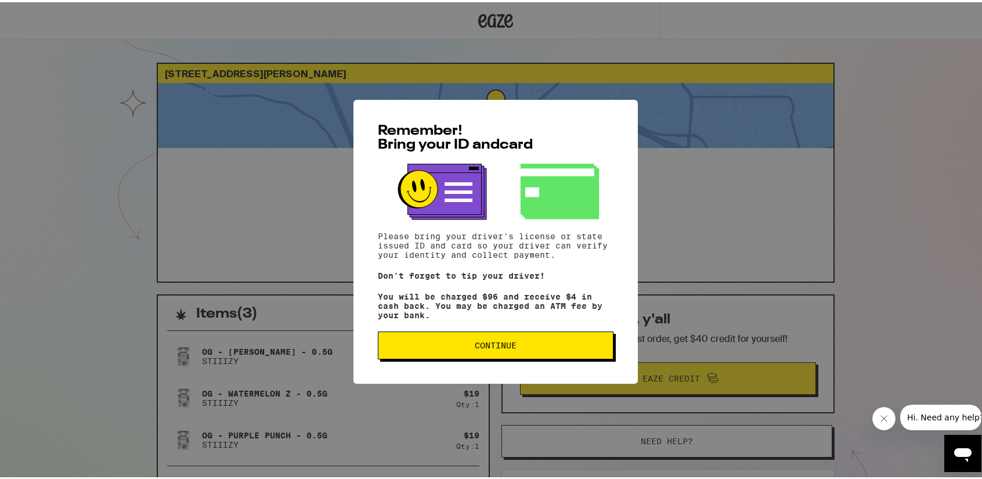
click at [483, 329] on div "Remember! Bring your ID and card Please bring your driver's license or state is…" at bounding box center [495, 240] width 284 height 284
click at [478, 342] on button "Continue" at bounding box center [496, 343] width 236 height 28
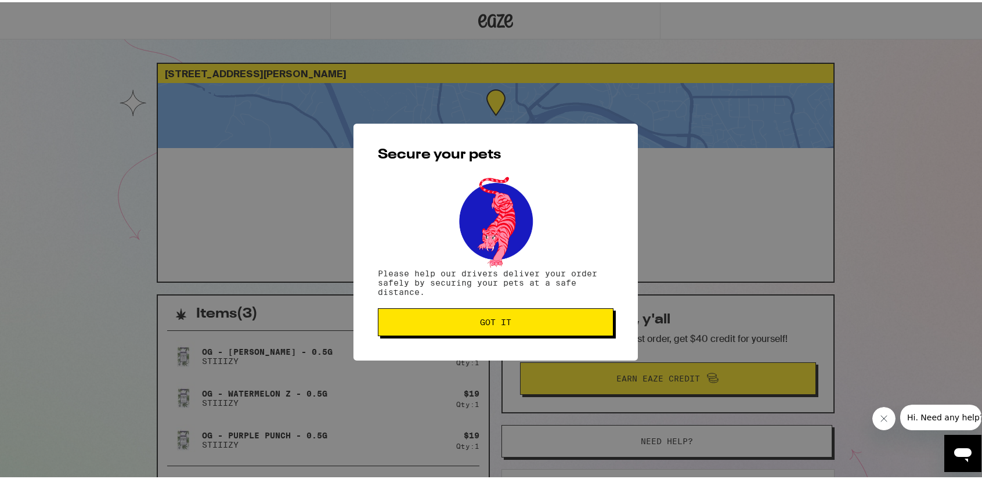
click at [459, 314] on button "Got it" at bounding box center [496, 320] width 236 height 28
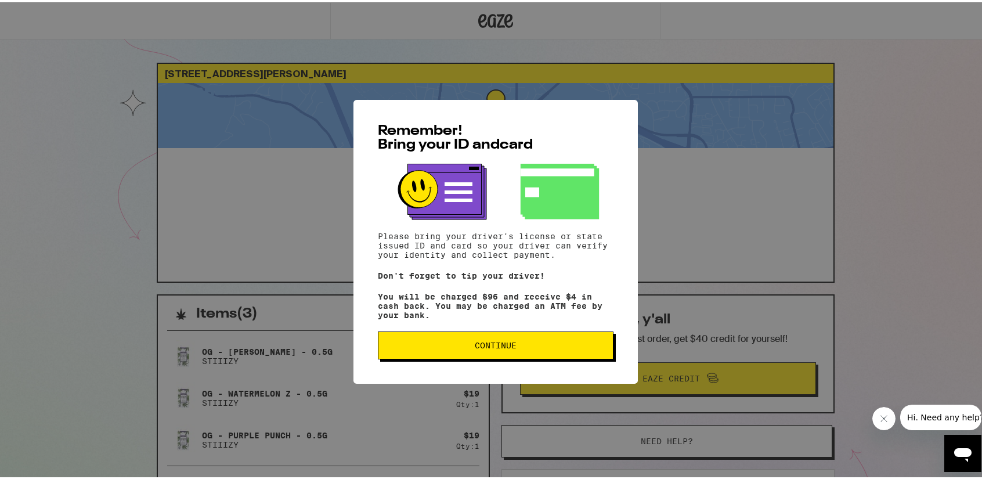
click at [452, 347] on span "Continue" at bounding box center [496, 343] width 216 height 8
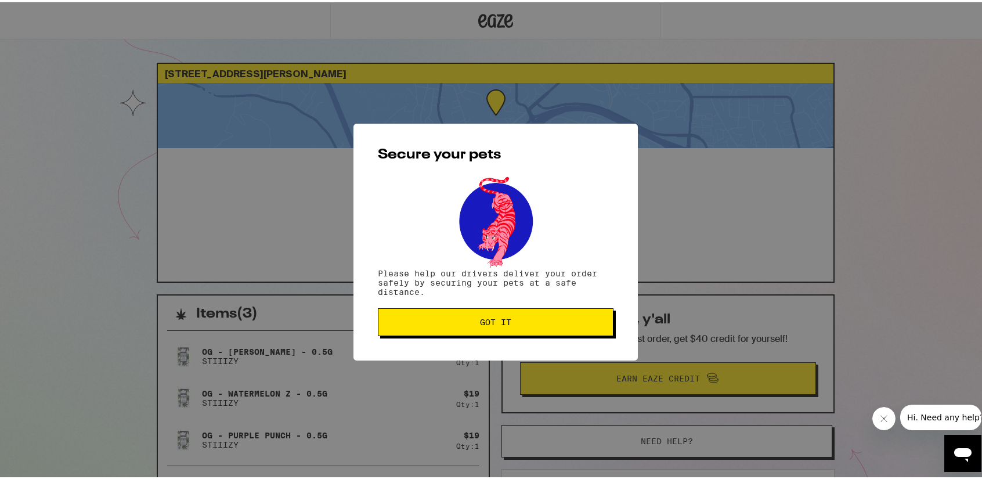
click at [449, 317] on button "Got it" at bounding box center [496, 320] width 236 height 28
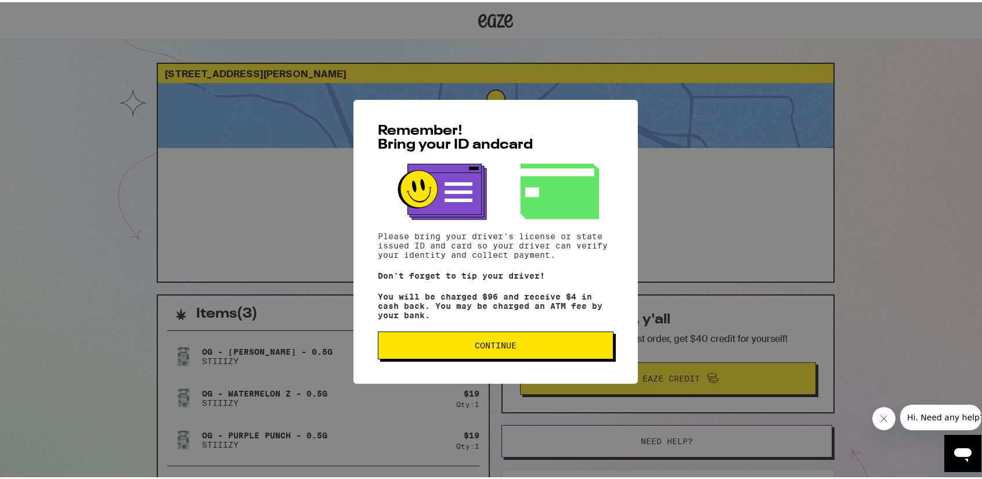
click at [576, 343] on button "Continue" at bounding box center [496, 343] width 236 height 28
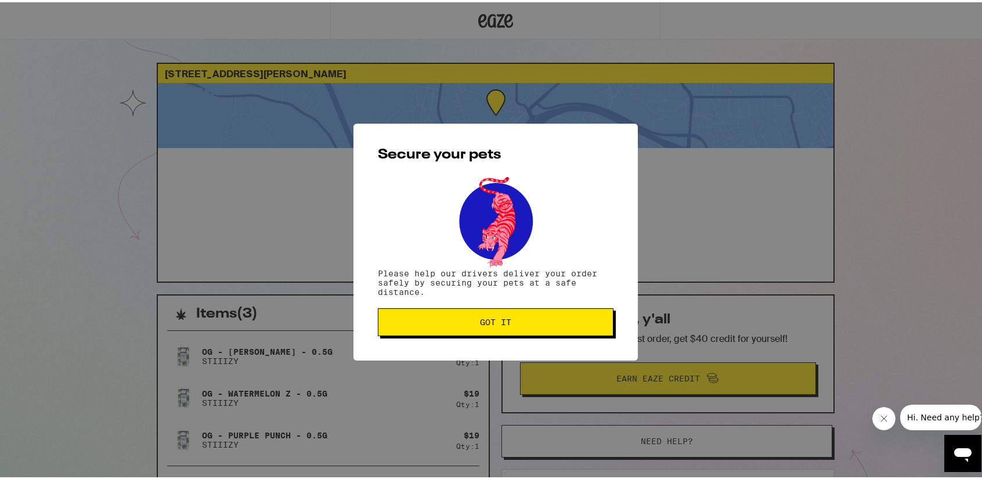
click at [539, 312] on button "Got it" at bounding box center [496, 320] width 236 height 28
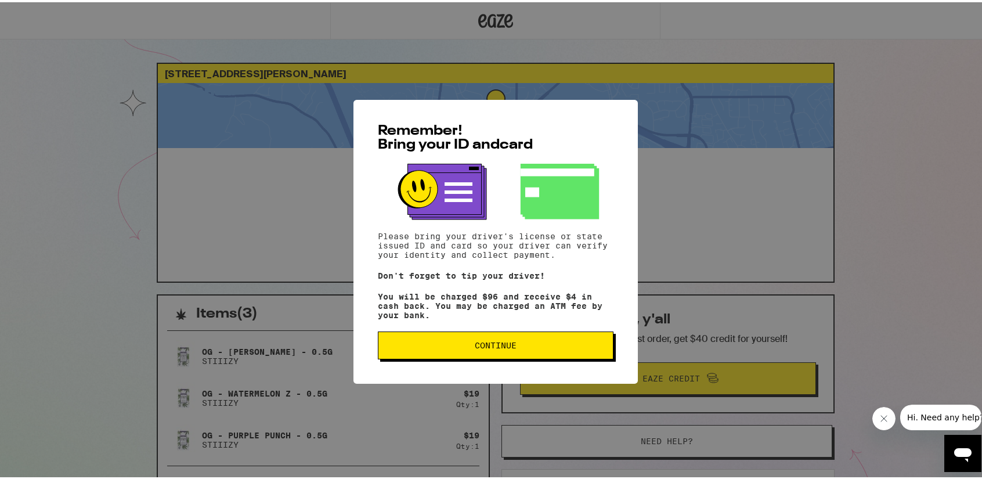
click at [421, 347] on span "Continue" at bounding box center [496, 343] width 216 height 8
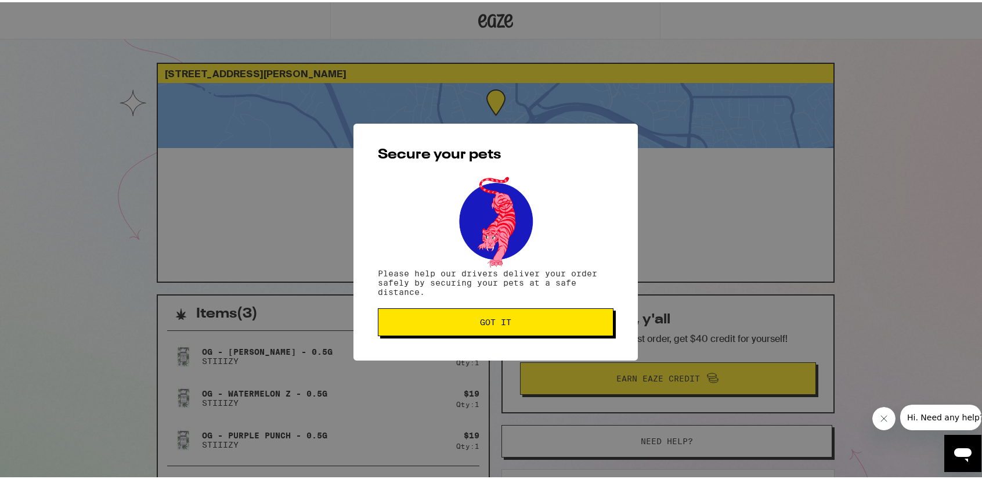
click at [417, 302] on div "Secure your pets Please help our drivers deliver your order safely by securing …" at bounding box center [495, 239] width 284 height 237
click at [392, 337] on div "Secure your pets Please help our drivers deliver your order safely by securing …" at bounding box center [495, 239] width 284 height 237
click at [389, 324] on span "Got it" at bounding box center [496, 320] width 216 height 8
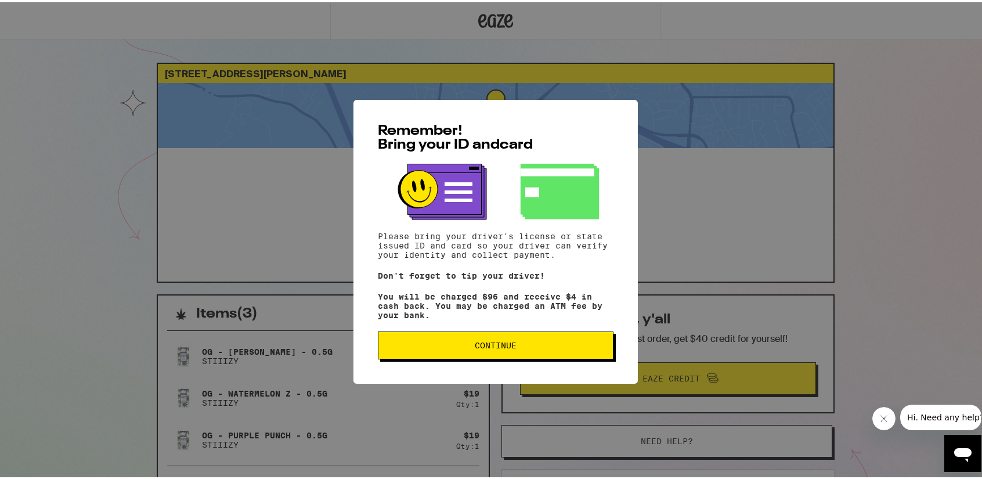
drag, startPoint x: 537, startPoint y: 360, endPoint x: 525, endPoint y: 348, distance: 18.1
click at [536, 360] on div "Remember! Bring your ID and card Please bring your driver's license or state is…" at bounding box center [495, 240] width 284 height 284
click at [511, 336] on button "Continue" at bounding box center [496, 343] width 236 height 28
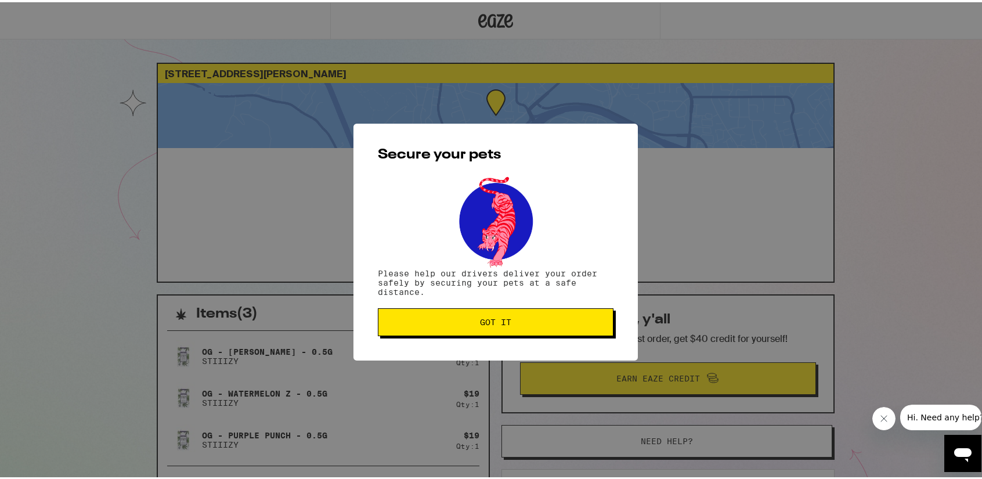
click at [511, 336] on div "Secure your pets Please help our drivers deliver your order safely by securing …" at bounding box center [495, 239] width 284 height 237
click at [513, 294] on p "Please help our drivers deliver your order safely by securing your pets at a sa…" at bounding box center [496, 280] width 236 height 28
click at [416, 323] on span "Got it" at bounding box center [496, 320] width 216 height 8
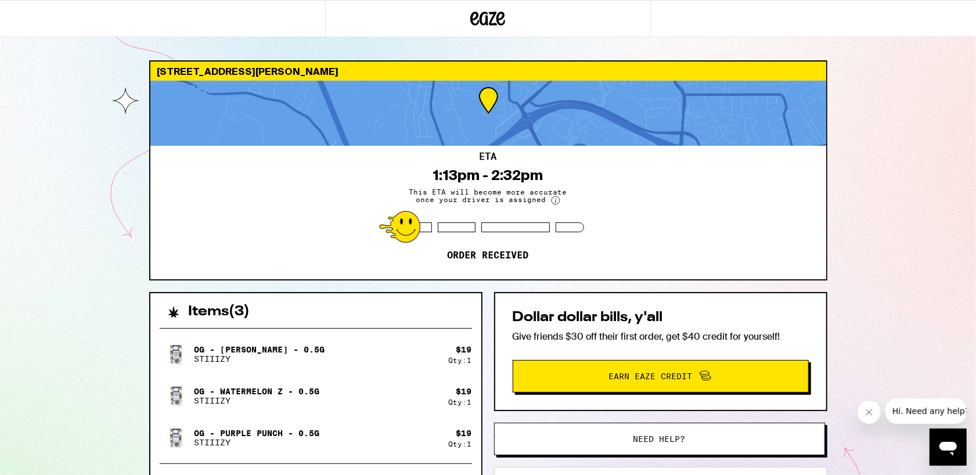
click at [459, 226] on div at bounding box center [457, 227] width 38 height 10
click at [460, 223] on div at bounding box center [457, 227] width 38 height 10
drag, startPoint x: 604, startPoint y: 379, endPoint x: 590, endPoint y: 380, distance: 13.4
click at [590, 380] on span "Earn Eaze Credit" at bounding box center [660, 376] width 279 height 15
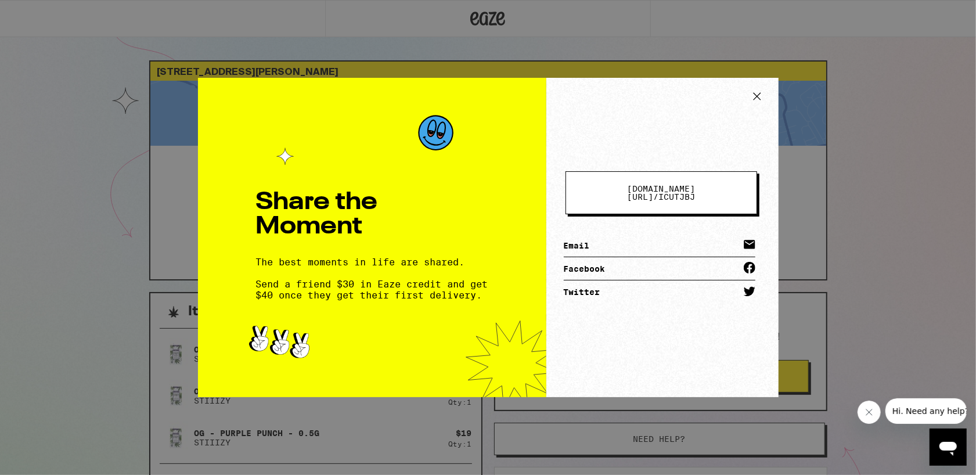
click at [758, 95] on icon at bounding box center [756, 96] width 17 height 17
